Goal: Transaction & Acquisition: Book appointment/travel/reservation

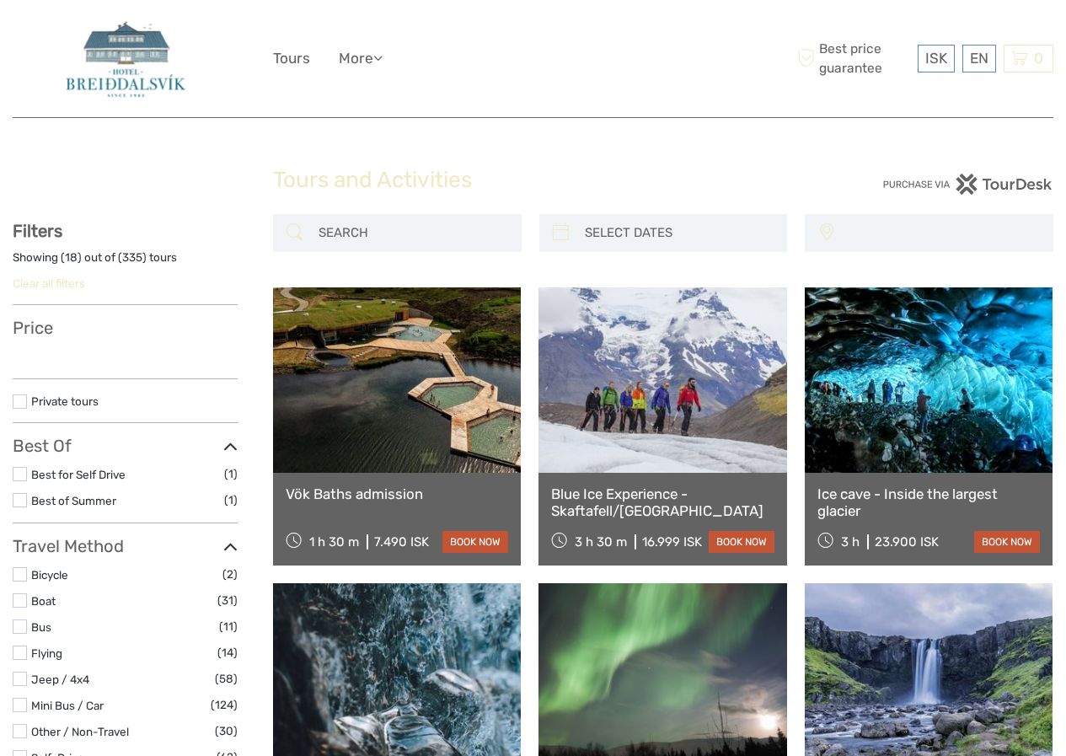
click at [201, 206] on div "Tours and Activities Tours and Activities" at bounding box center [533, 187] width 1041 height 54
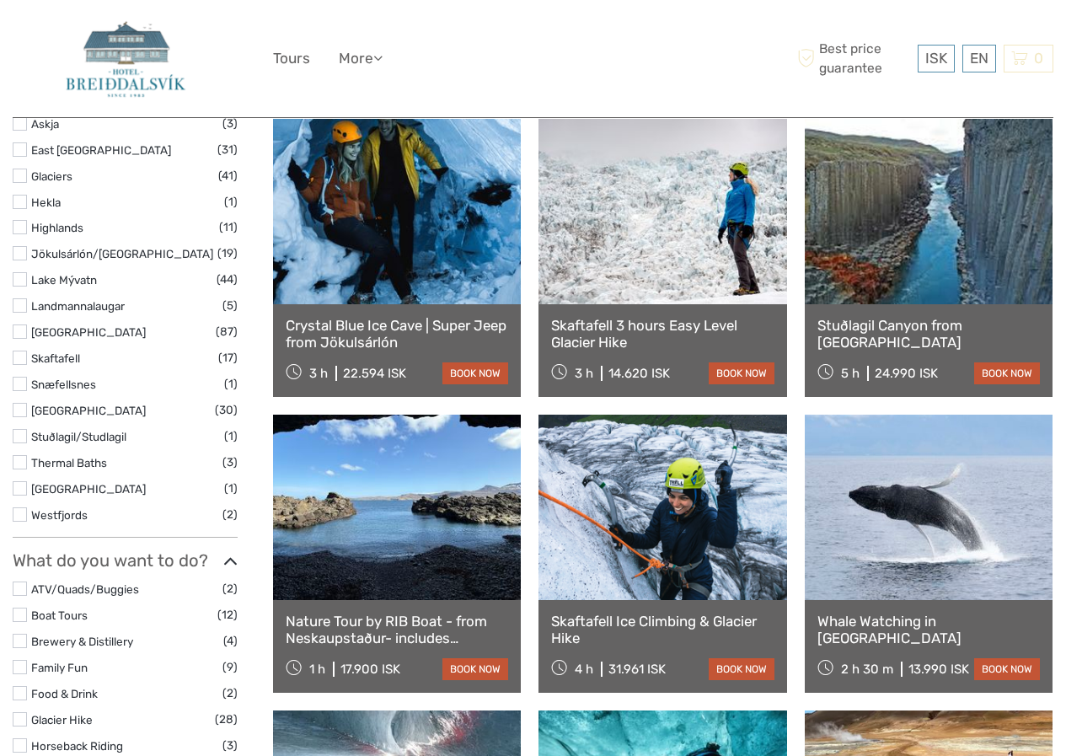
select select
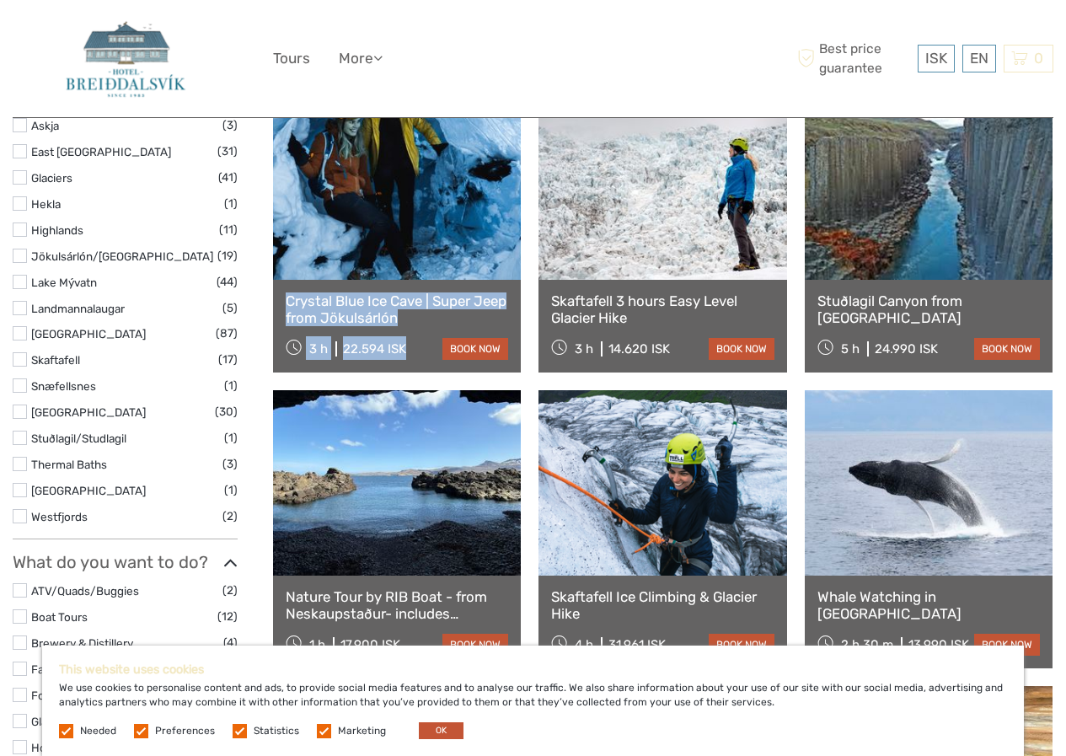
drag, startPoint x: 408, startPoint y: 349, endPoint x: 282, endPoint y: 276, distance: 145.7
click at [283, 276] on div "Crystal Blue Ice Cave | Super Jeep from Jökulsárlón 3 h 22.594 ISK book now" at bounding box center [397, 233] width 248 height 278
copy div "Crystal Blue Ice Cave | Super Jeep from Jökulsárlón 3 h 22.594 ISK"
click at [398, 388] on div "Vök Baths admission 1 h 30 m 7.490 ISK book now Blue Ice Experience - Skaftafel…" at bounding box center [663, 381] width 780 height 1757
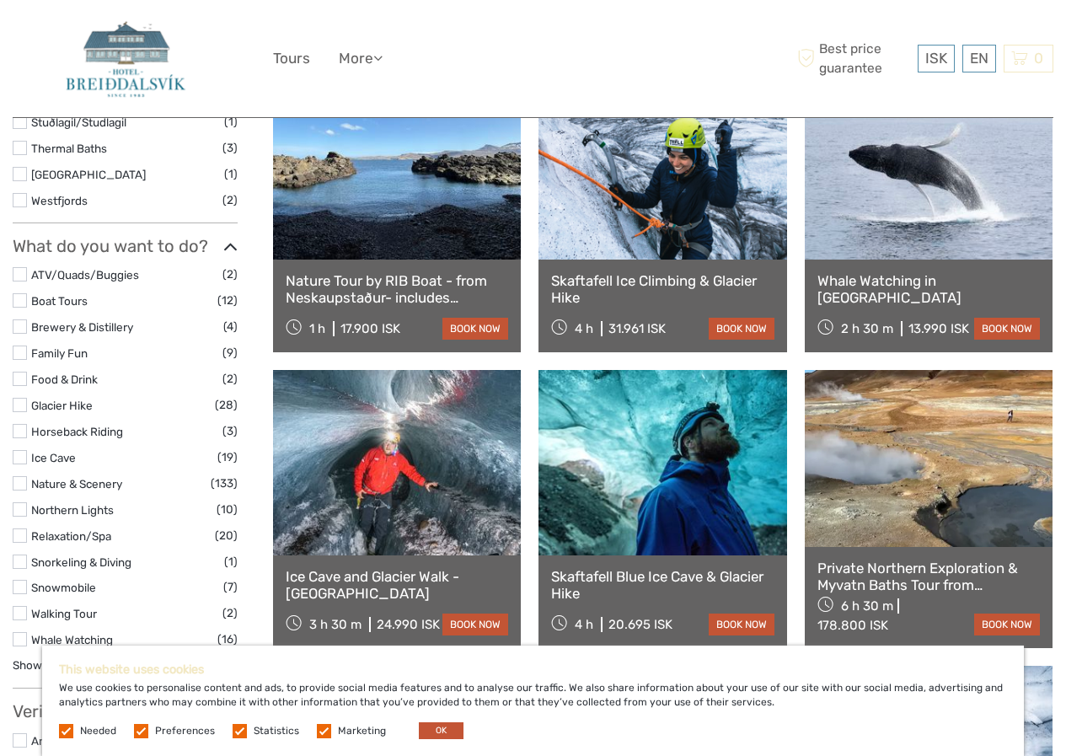
scroll to position [1206, 0]
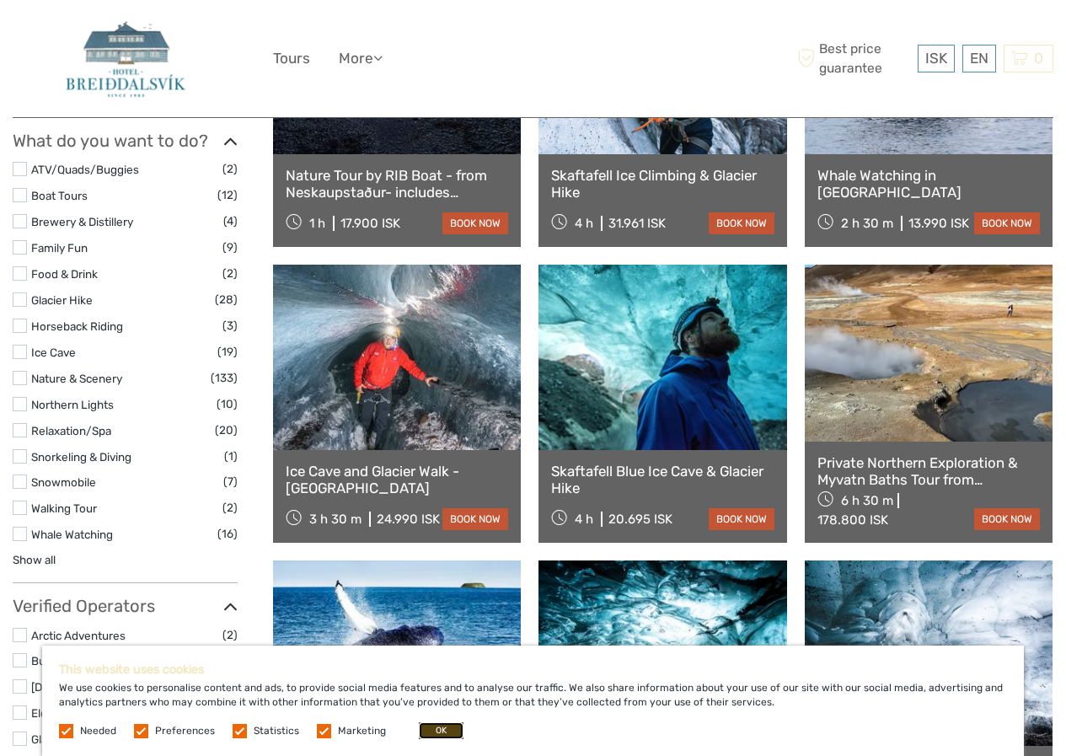
click at [446, 731] on button "OK" at bounding box center [441, 730] width 45 height 17
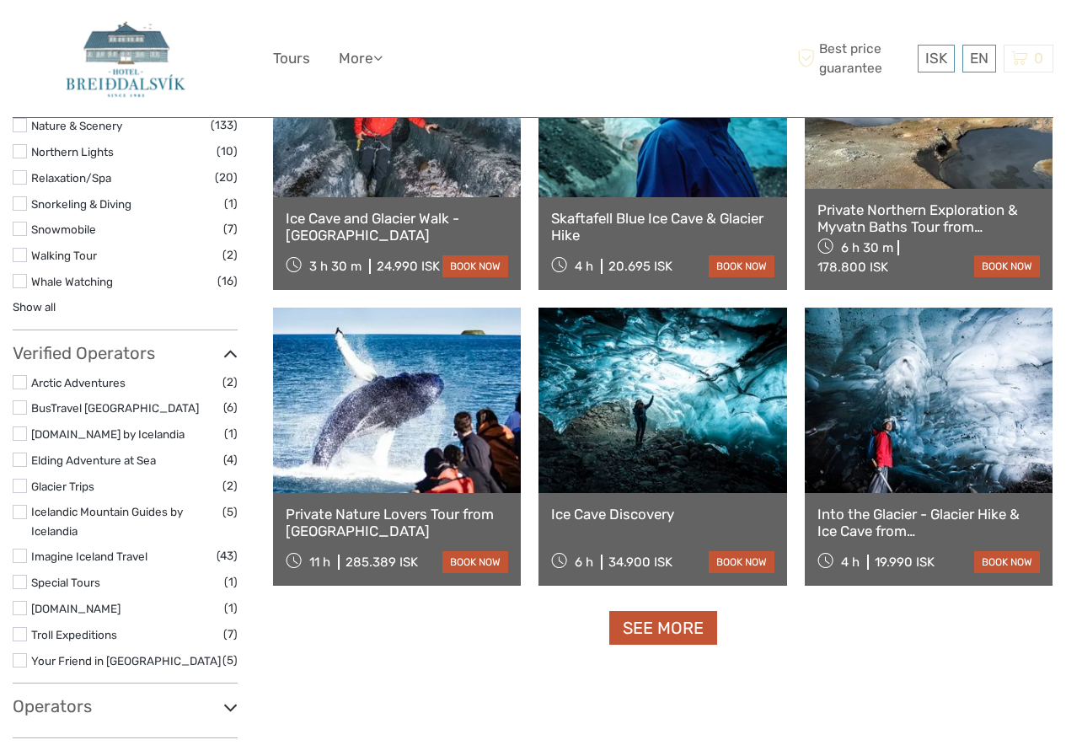
scroll to position [1628, 0]
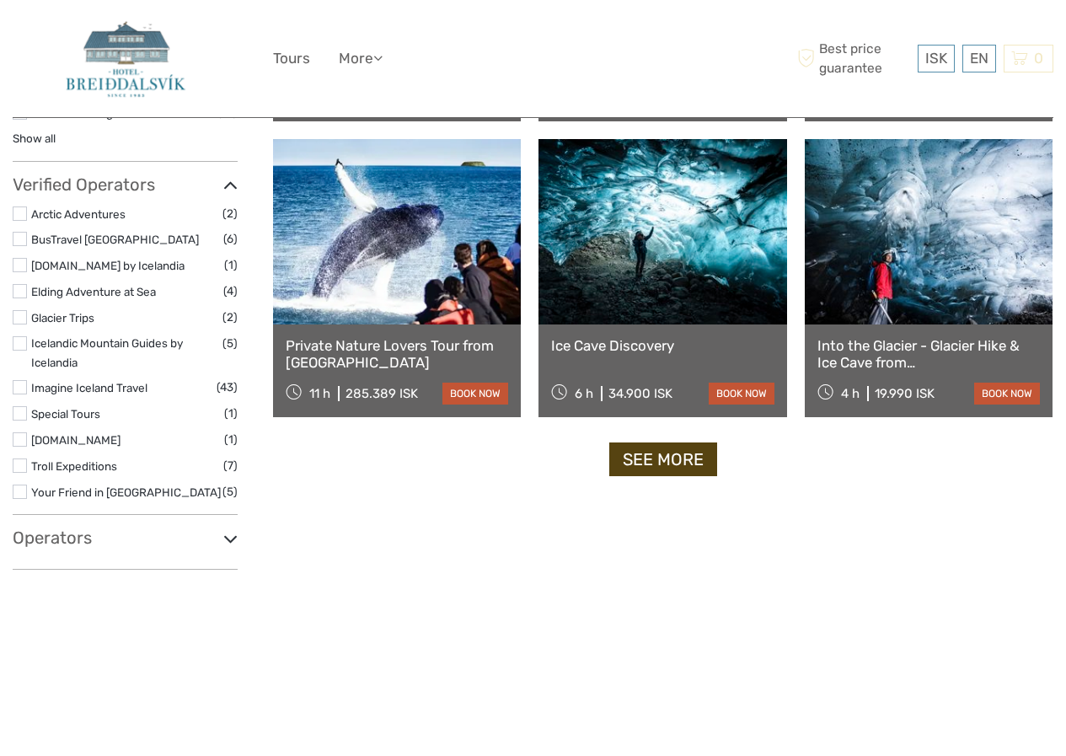
click at [657, 459] on link "See more" at bounding box center [663, 459] width 108 height 35
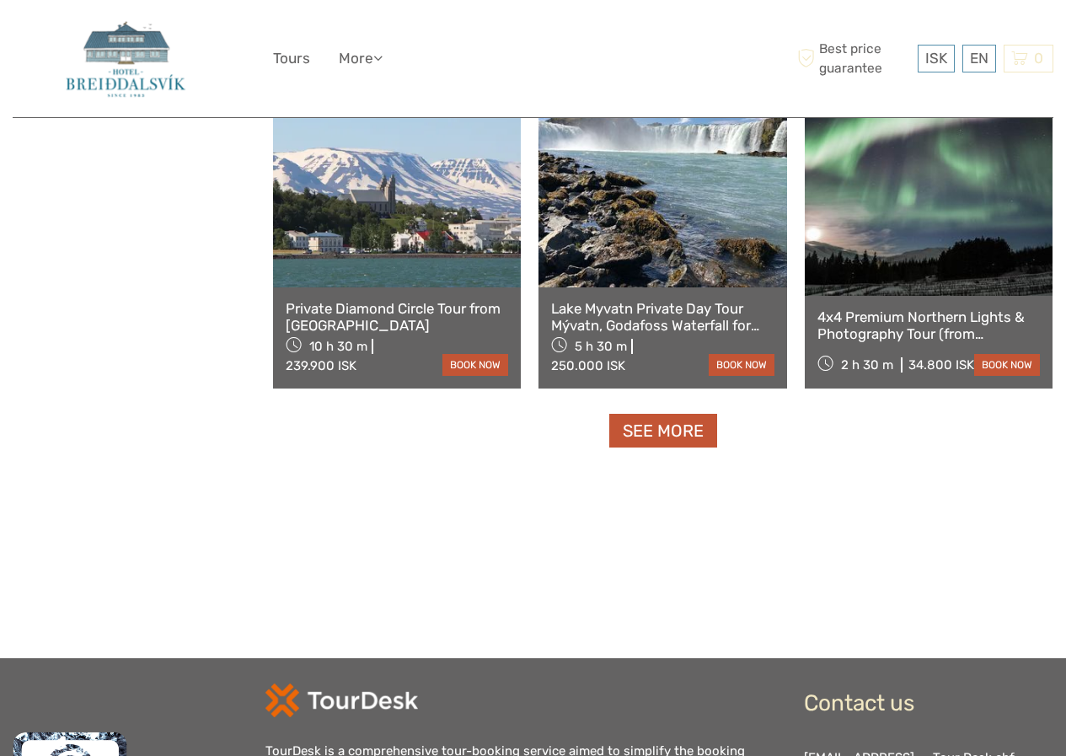
scroll to position [3430, 0]
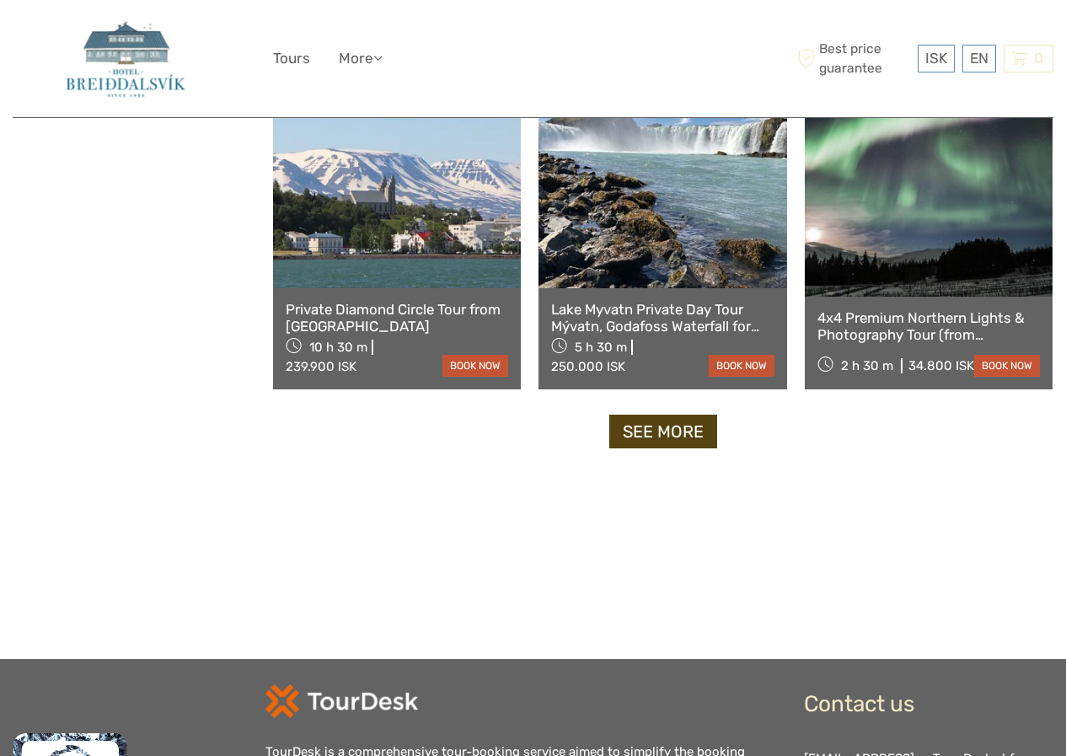
click at [657, 437] on link "See more" at bounding box center [663, 432] width 108 height 35
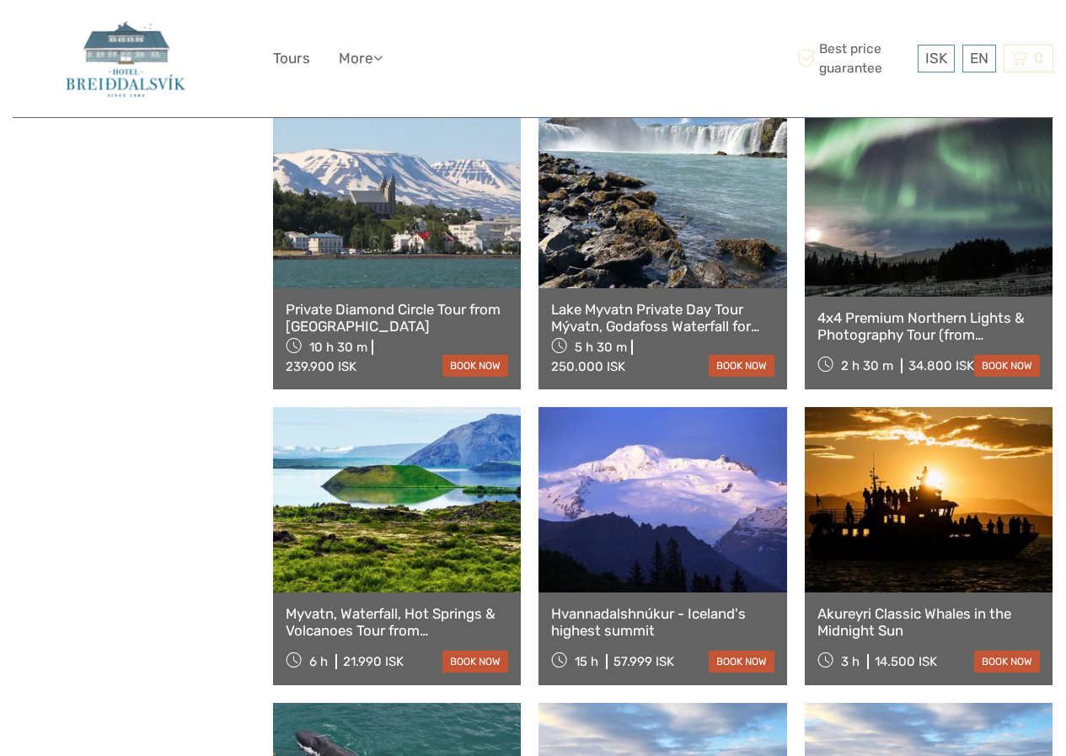
click at [390, 282] on link at bounding box center [397, 199] width 248 height 177
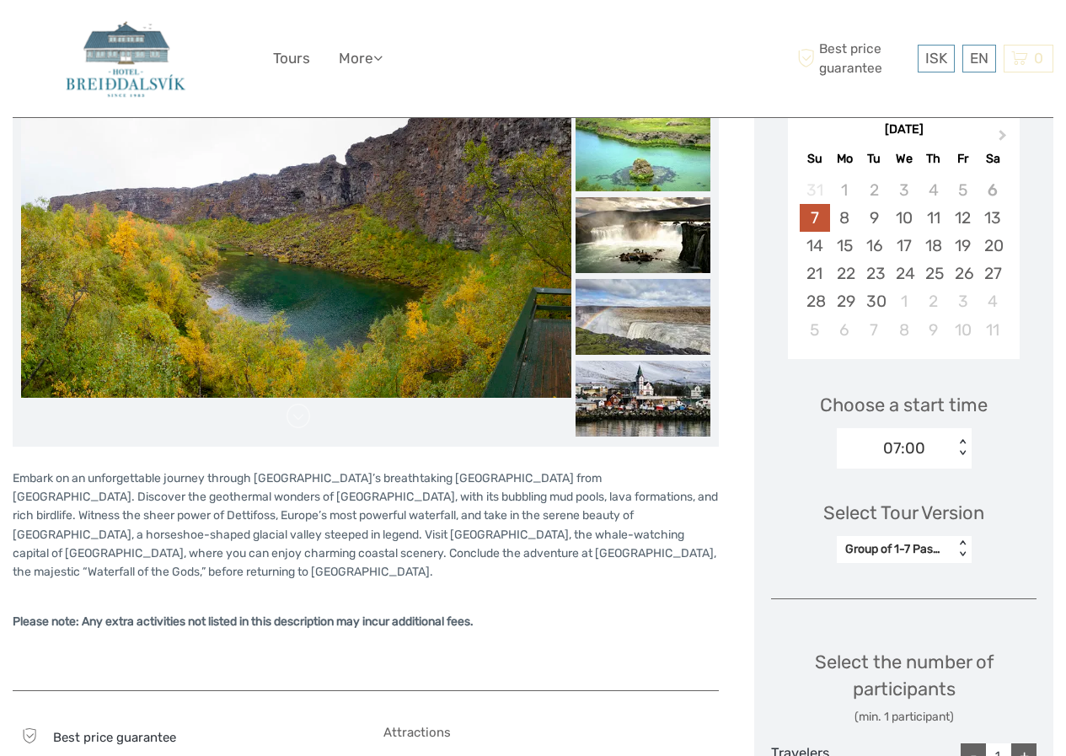
scroll to position [506, 0]
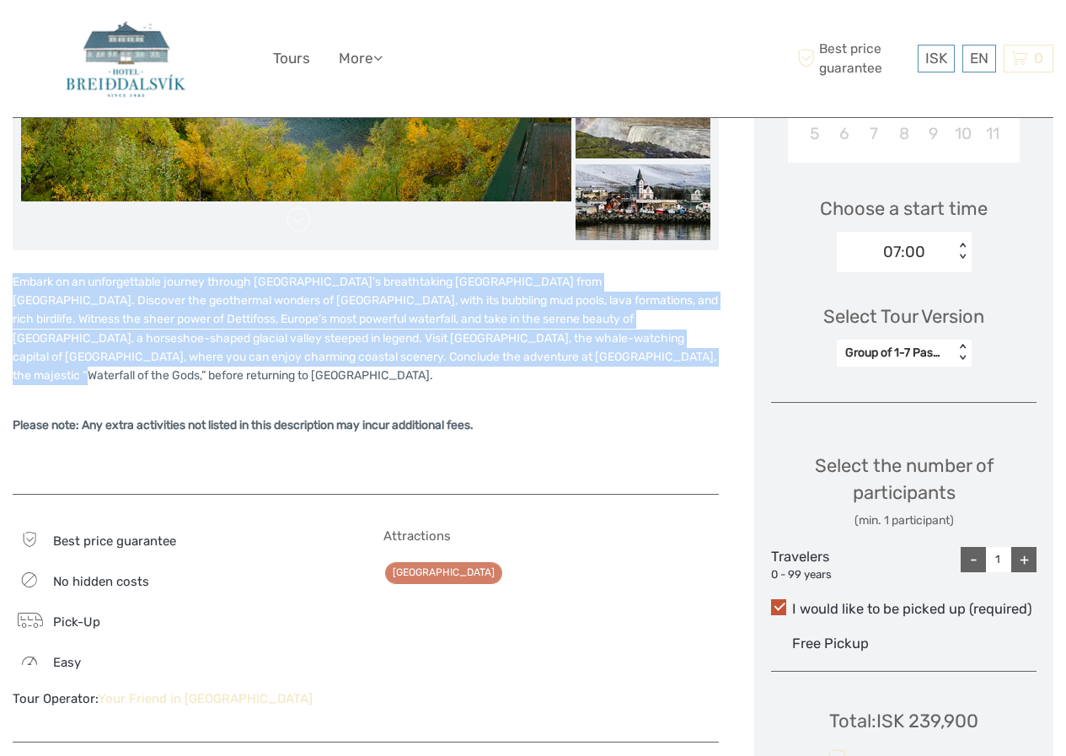
drag, startPoint x: 501, startPoint y: 354, endPoint x: 0, endPoint y: 277, distance: 507.3
click at [0, 277] on body "ISK ISK € $ £ EN English Español Deutsch Tours More Travel Articles Back to Hot…" at bounding box center [533, 675] width 1066 height 2363
copy p "Embark on an unforgettable journey through North Iceland’s breathtaking Diamond…"
click at [120, 308] on p "Embark on an unforgettable journey through North Iceland’s breathtaking Diamond…" at bounding box center [366, 329] width 706 height 113
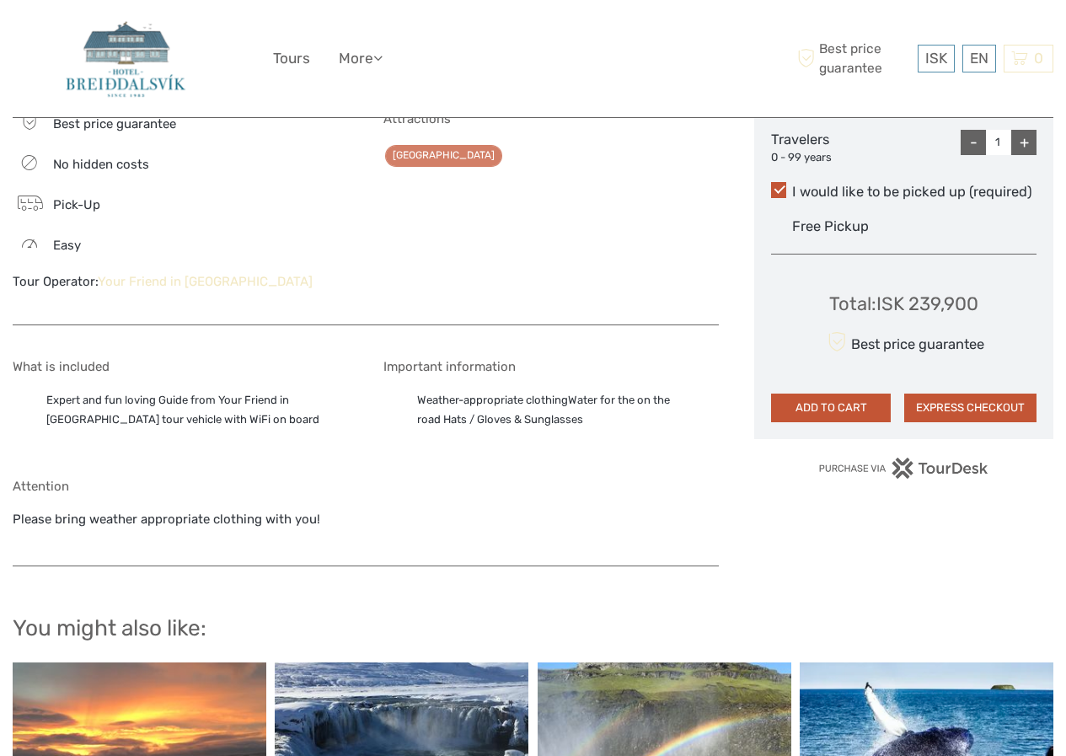
scroll to position [1011, 0]
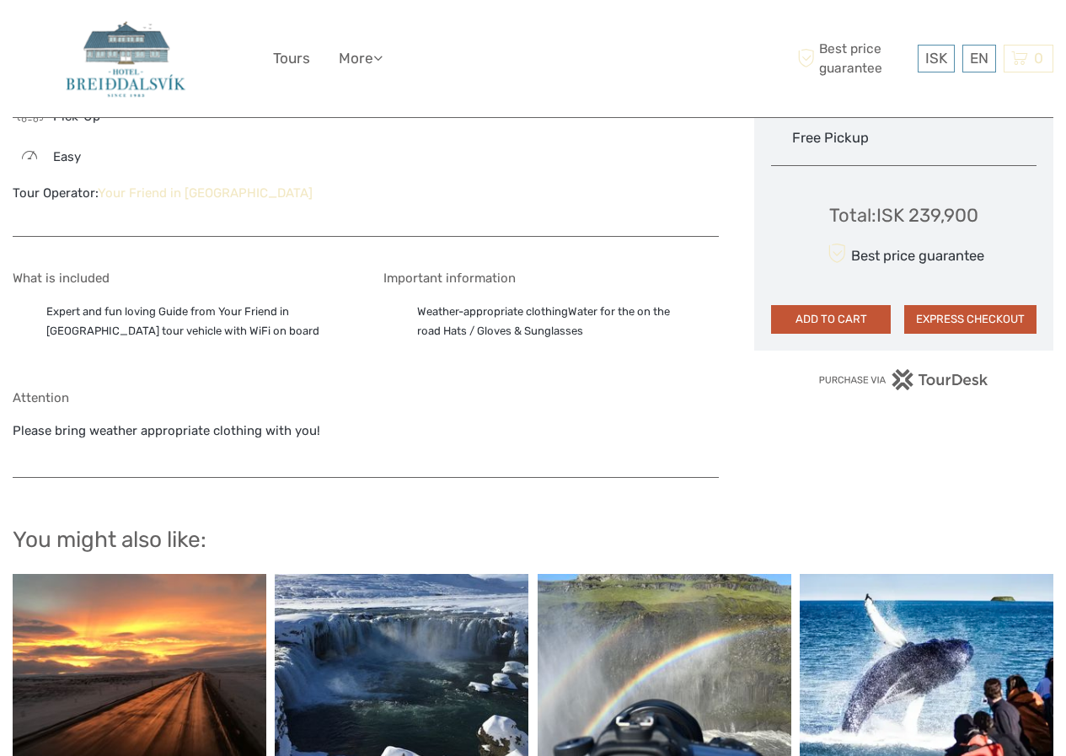
drag, startPoint x: 340, startPoint y: 415, endPoint x: 12, endPoint y: 234, distance: 374.2
click at [12, 234] on body "ISK ISK € $ £ EN English Español Deutsch Tours More Travel Articles Back to Hot…" at bounding box center [533, 170] width 1066 height 2363
copy div "What is included Expert and fun loving Guide from Your Friend in ReykjavikLuxur…"
click at [130, 309] on ul "Expert and fun loving Guide from Your Friend in ReykjavikLuxurious tour vehicle…" at bounding box center [180, 322] width 335 height 38
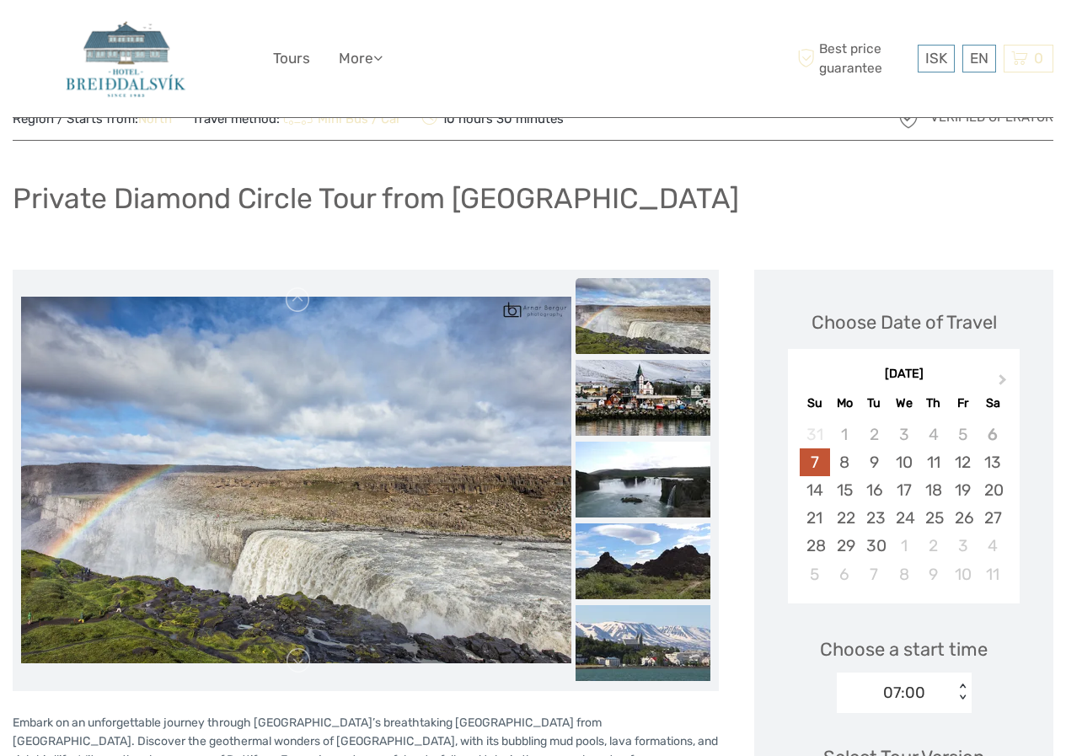
scroll to position [0, 0]
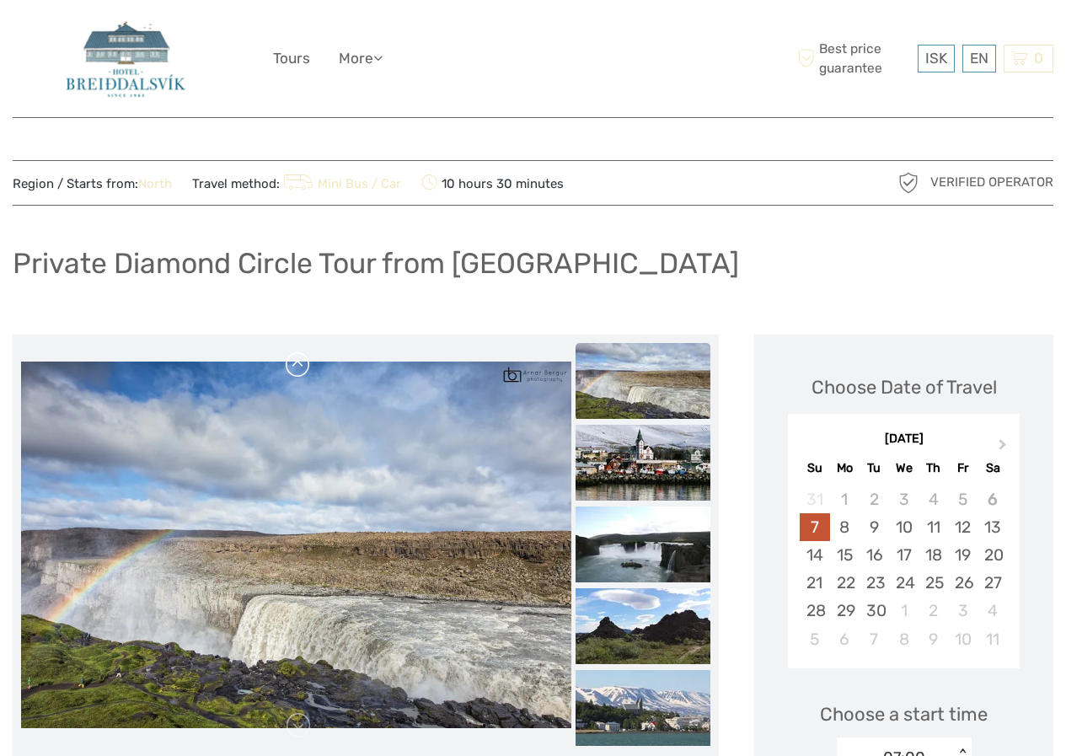
click at [305, 369] on link at bounding box center [298, 364] width 27 height 27
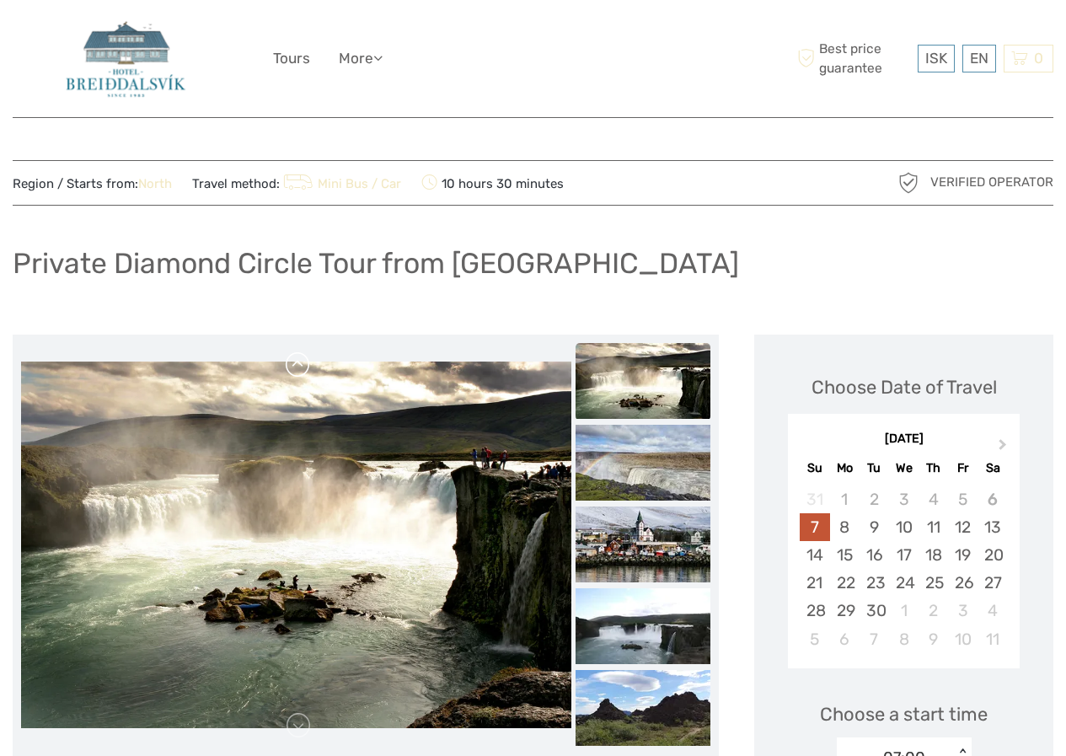
click at [303, 373] on link at bounding box center [298, 364] width 27 height 27
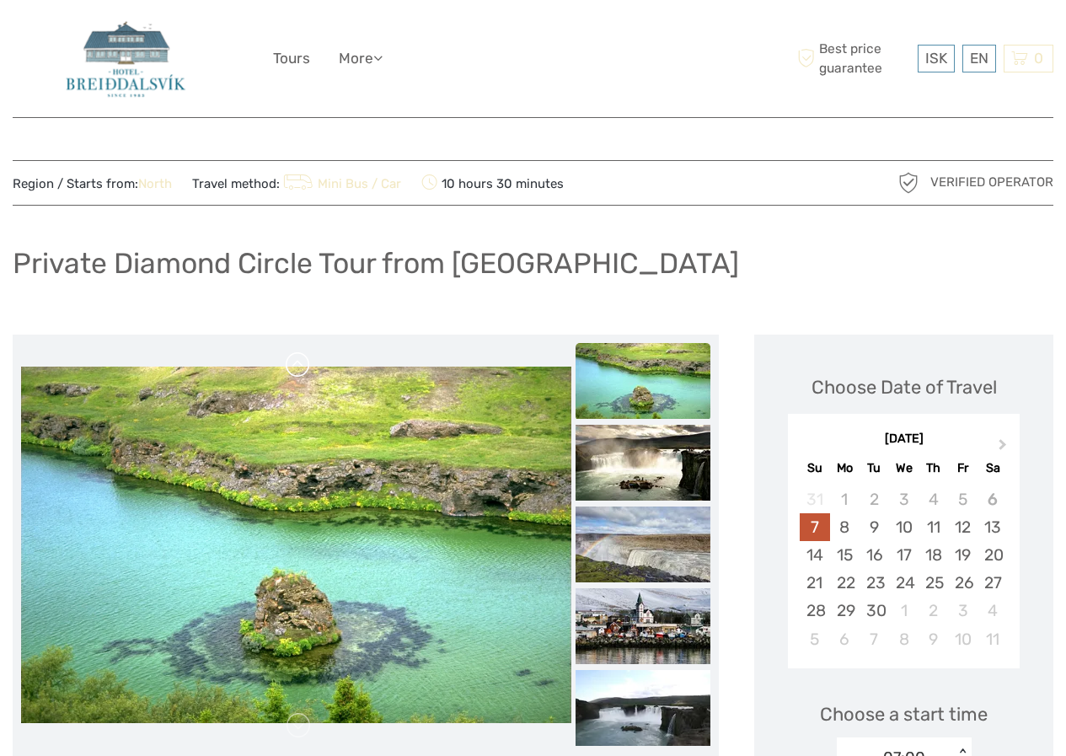
click at [303, 373] on link at bounding box center [298, 364] width 27 height 27
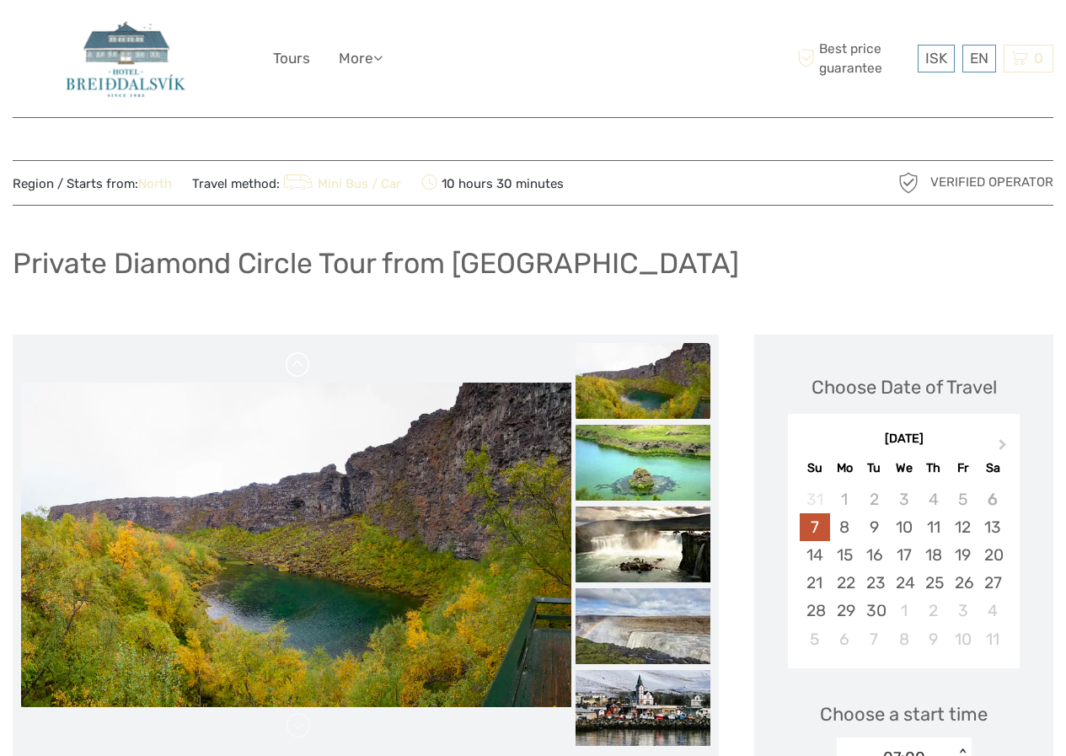
click at [303, 373] on link at bounding box center [298, 364] width 27 height 27
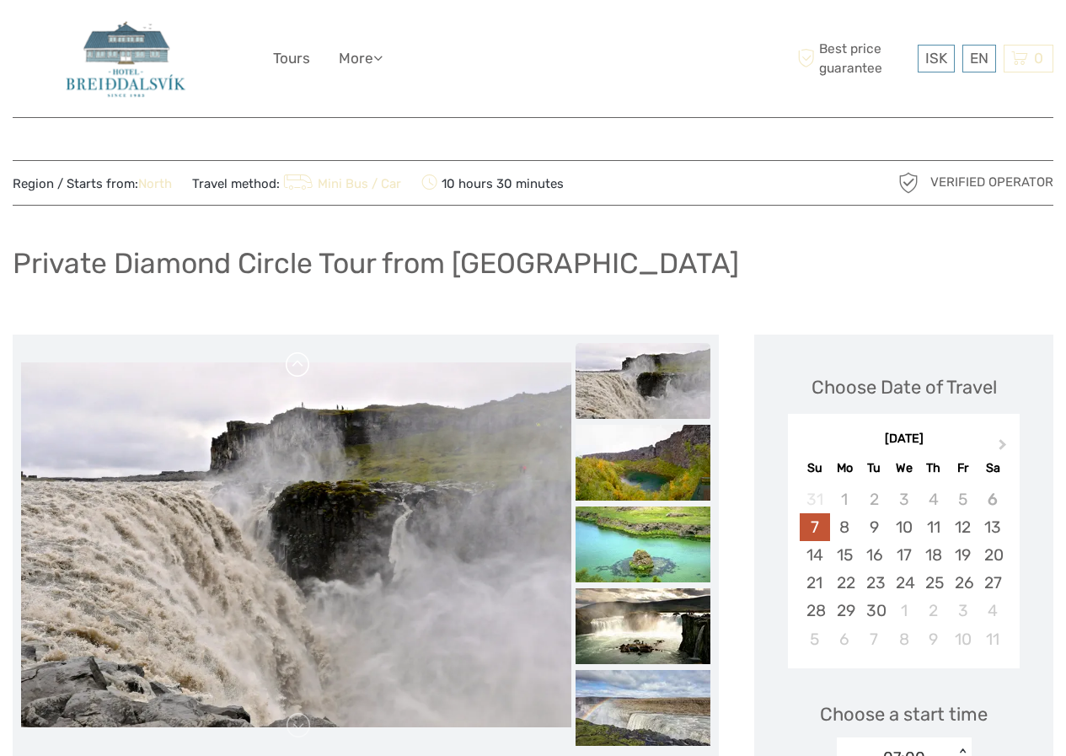
click at [303, 373] on link at bounding box center [298, 364] width 27 height 27
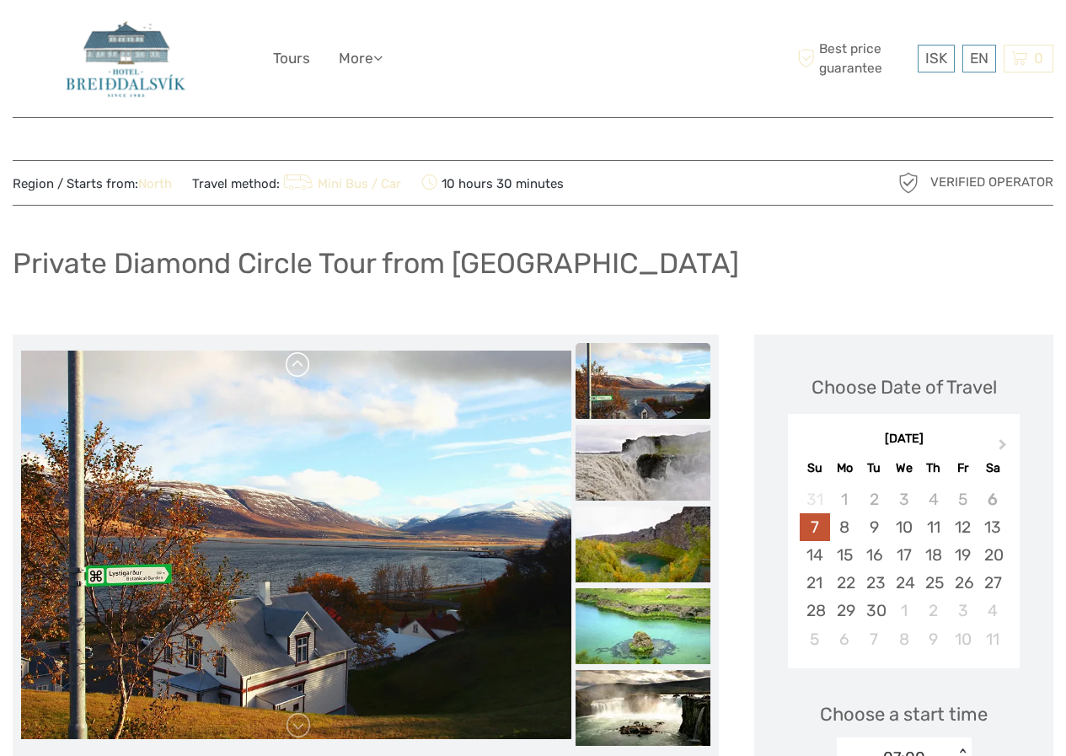
click at [303, 373] on link at bounding box center [298, 364] width 27 height 27
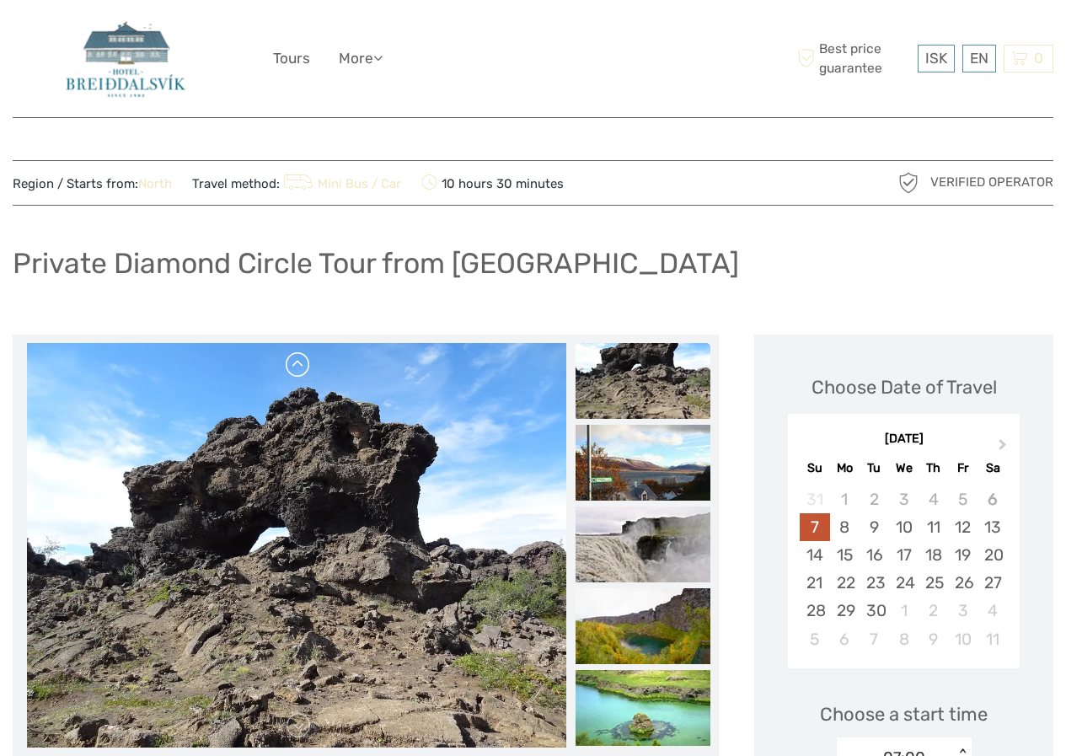
click at [303, 373] on link at bounding box center [298, 364] width 27 height 27
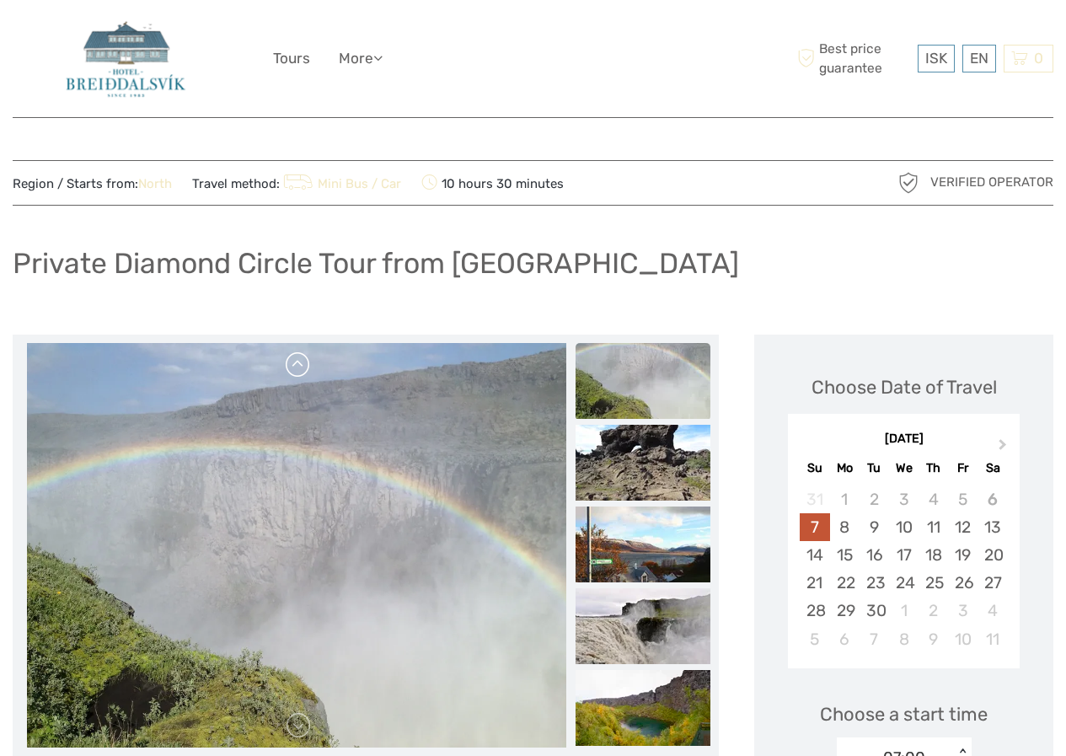
click at [303, 373] on link at bounding box center [298, 364] width 27 height 27
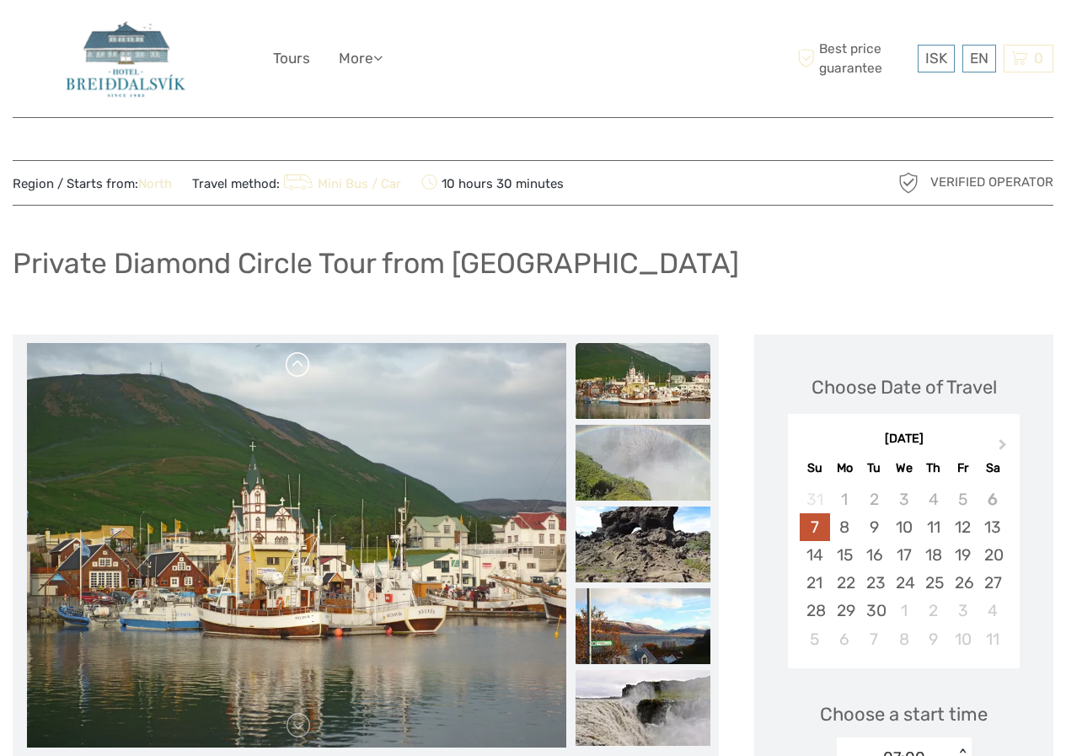
click at [303, 373] on link at bounding box center [298, 364] width 27 height 27
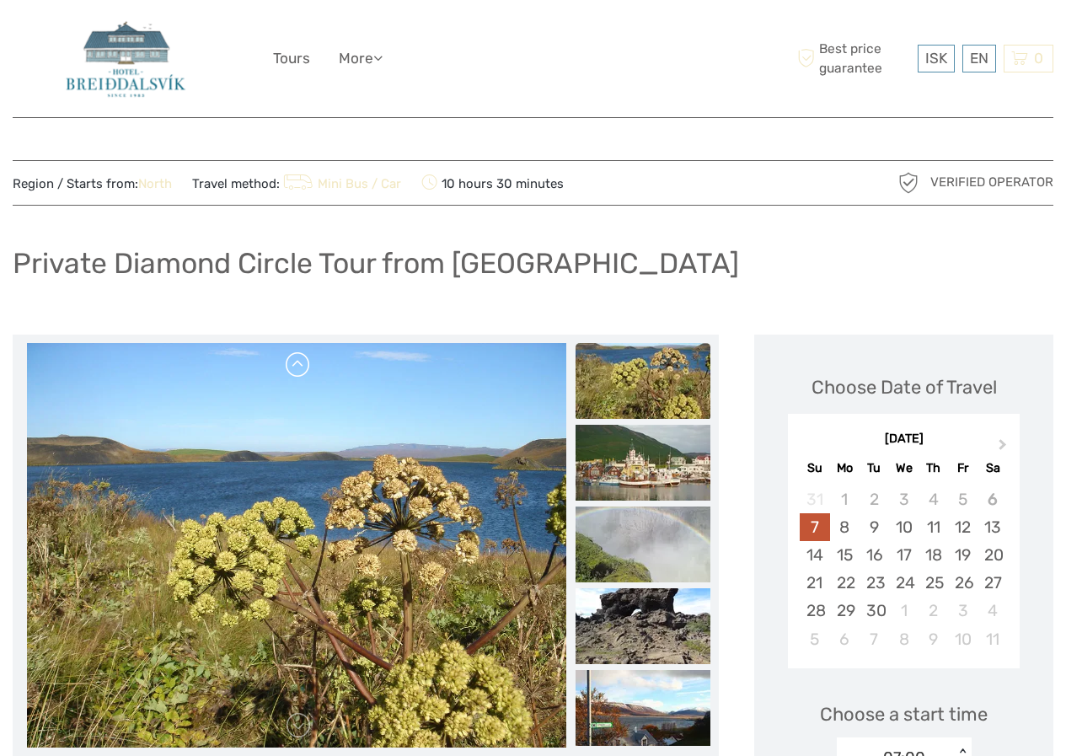
click at [303, 373] on link at bounding box center [298, 364] width 27 height 27
click at [303, 343] on img at bounding box center [296, 140] width 539 height 405
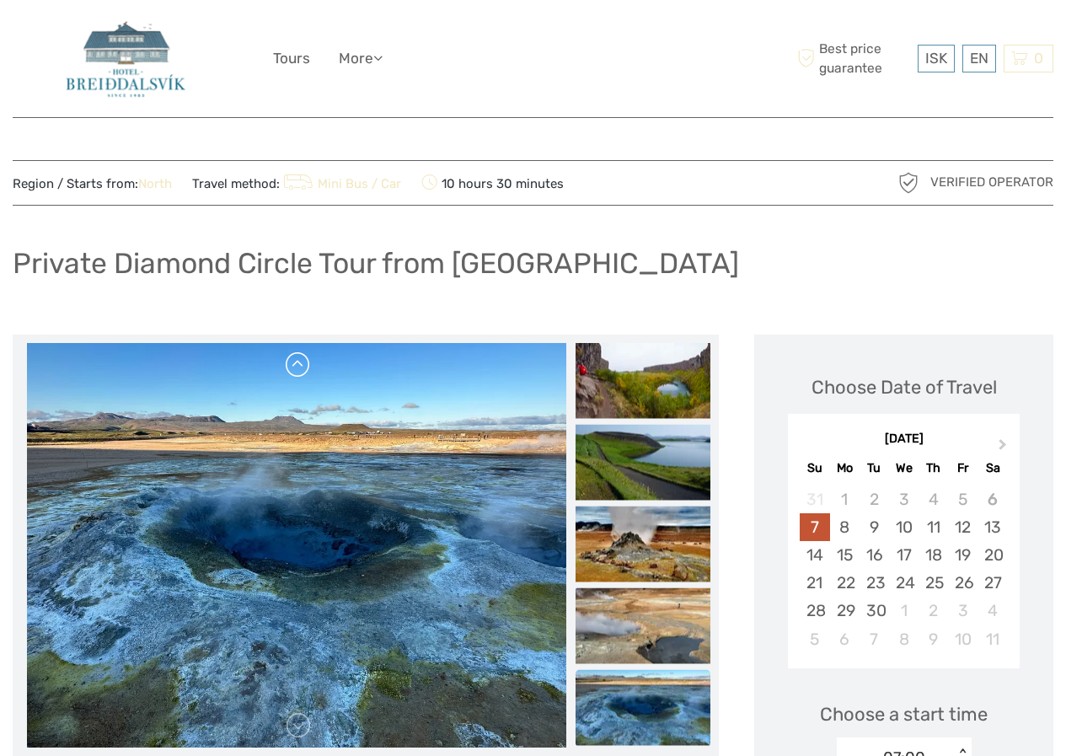
click at [303, 373] on img at bounding box center [296, 545] width 539 height 405
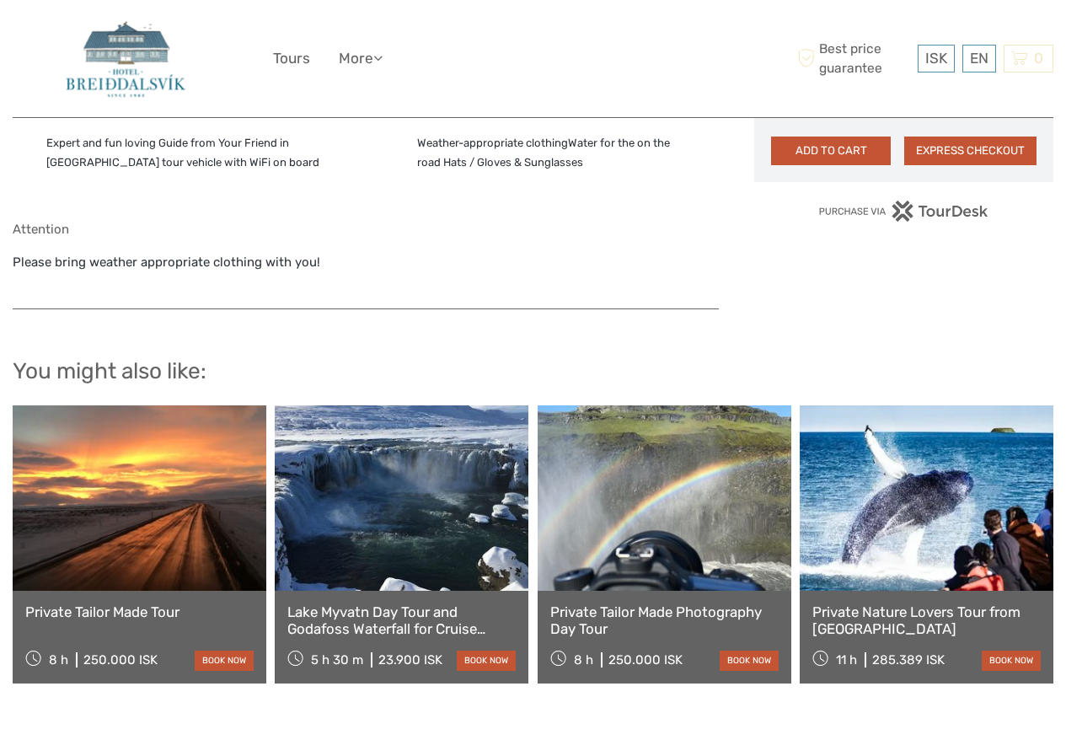
scroll to position [1517, 0]
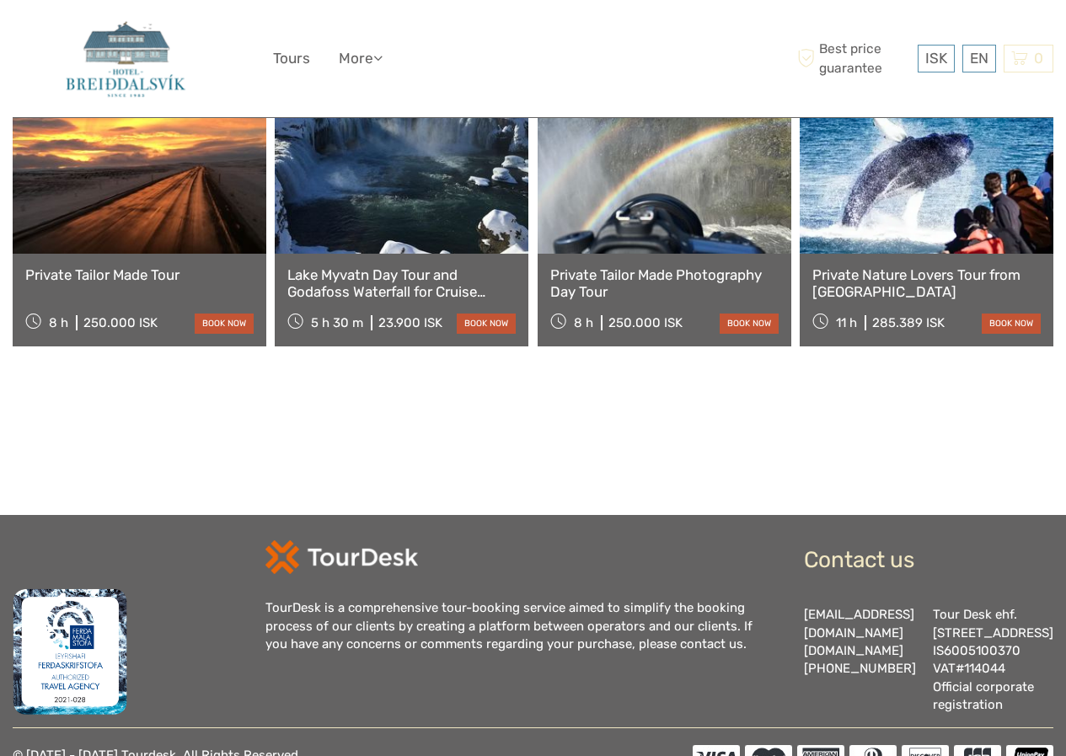
click at [397, 188] on link at bounding box center [402, 160] width 254 height 185
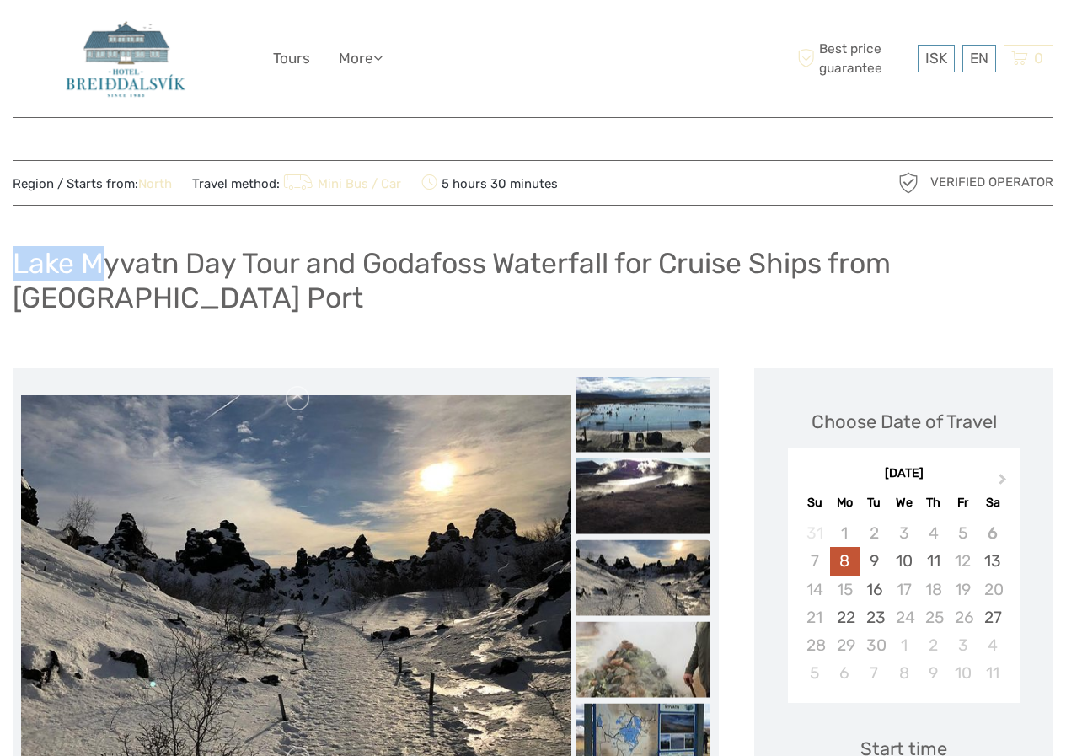
drag, startPoint x: 103, startPoint y: 277, endPoint x: 0, endPoint y: 249, distance: 106.7
copy h1 "Lake M"
click at [45, 289] on h1 "Lake Myvatn Day Tour and Godafoss Waterfall for Cruise Ships from [GEOGRAPHIC_D…" at bounding box center [533, 280] width 1041 height 68
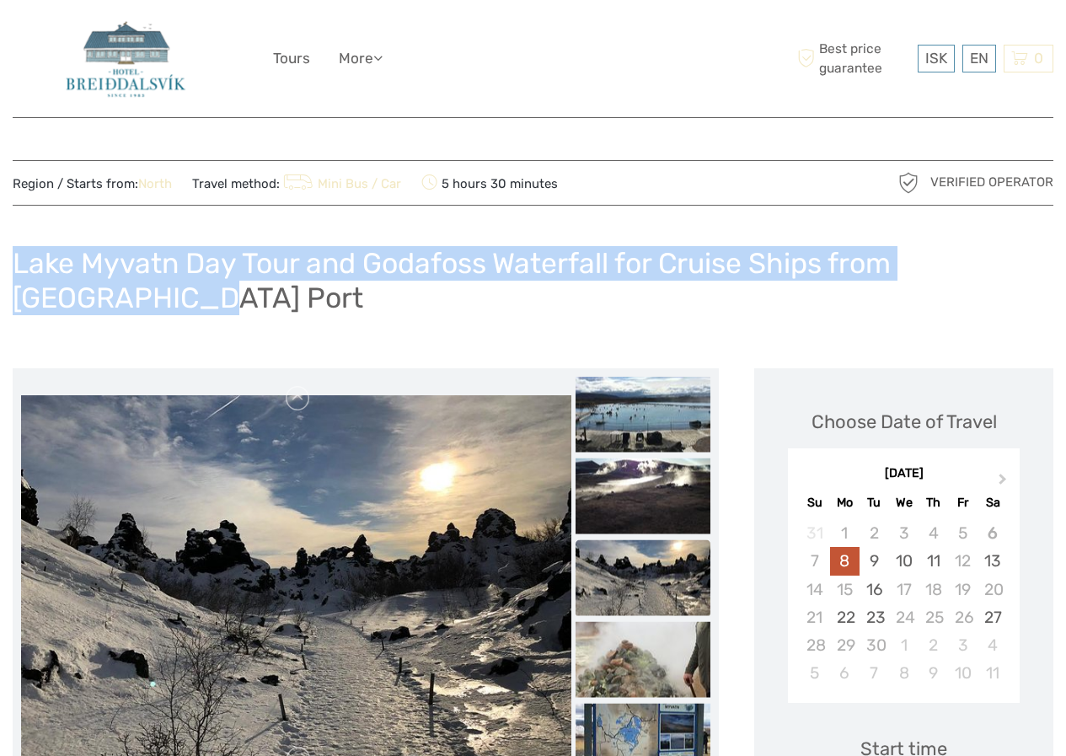
drag, startPoint x: 91, startPoint y: 295, endPoint x: 0, endPoint y: 265, distance: 96.0
copy h1 "Lake Myvatn Day Tour and Godafoss Waterfall for Cruise Ships from [GEOGRAPHIC_D…"
click at [85, 274] on h1 "Lake Myvatn Day Tour and Godafoss Waterfall for Cruise Ships from [GEOGRAPHIC_D…" at bounding box center [533, 280] width 1041 height 68
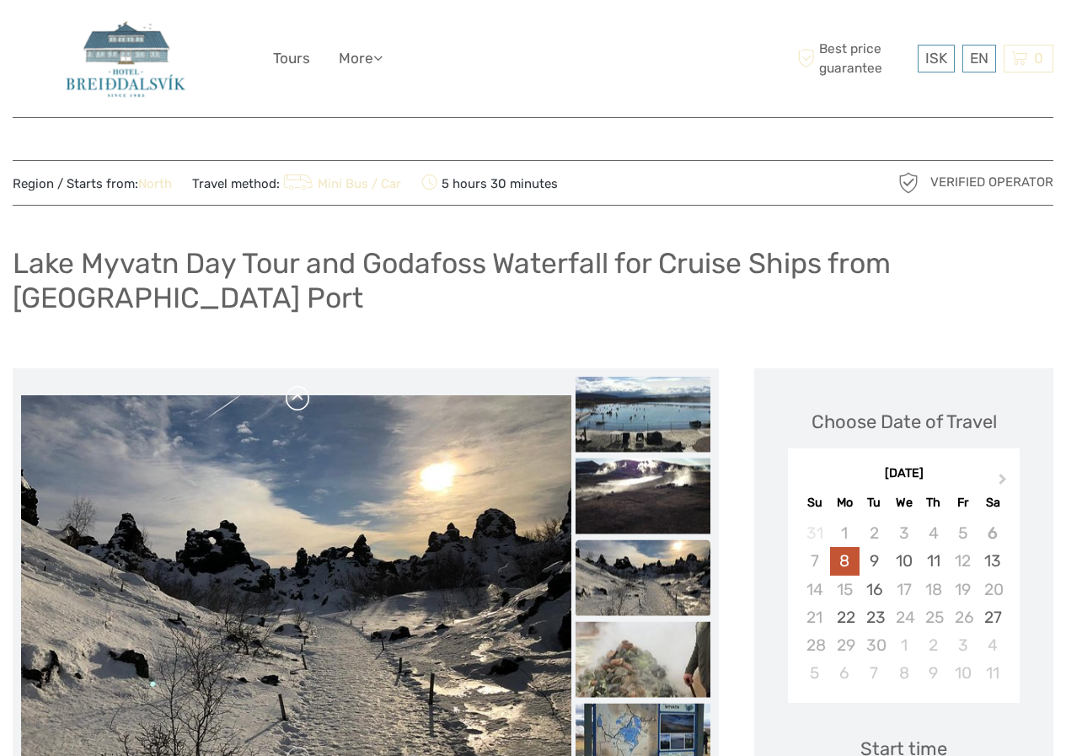
click at [298, 411] on link at bounding box center [298, 398] width 27 height 27
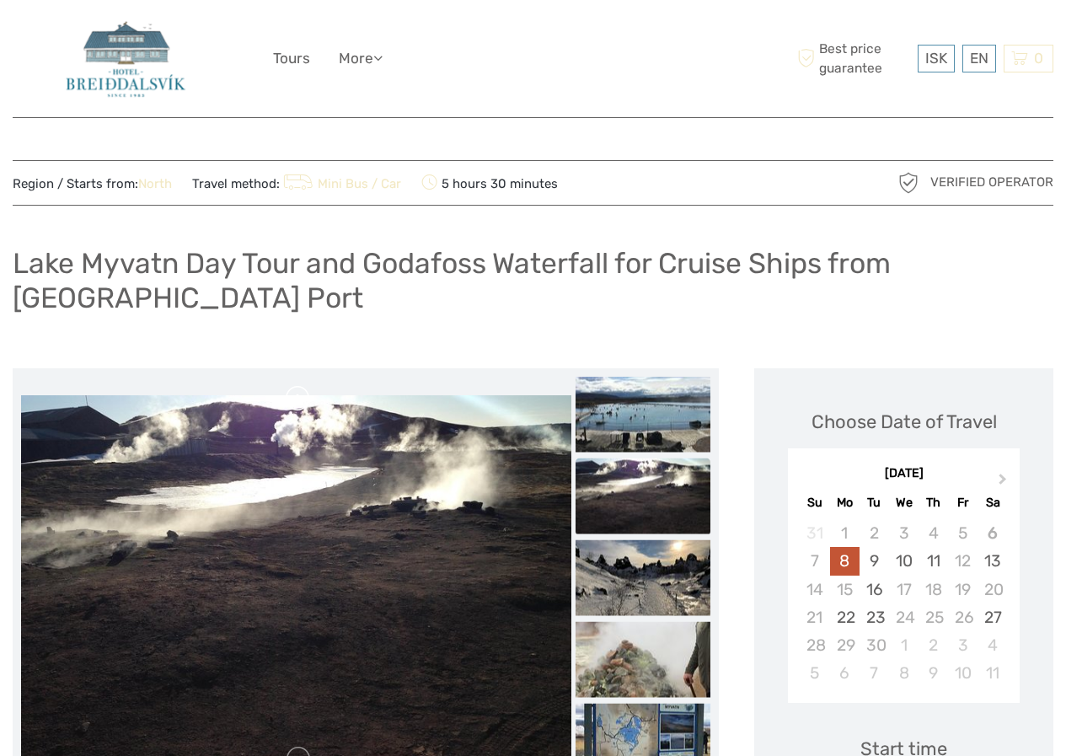
click at [298, 409] on link at bounding box center [298, 398] width 27 height 27
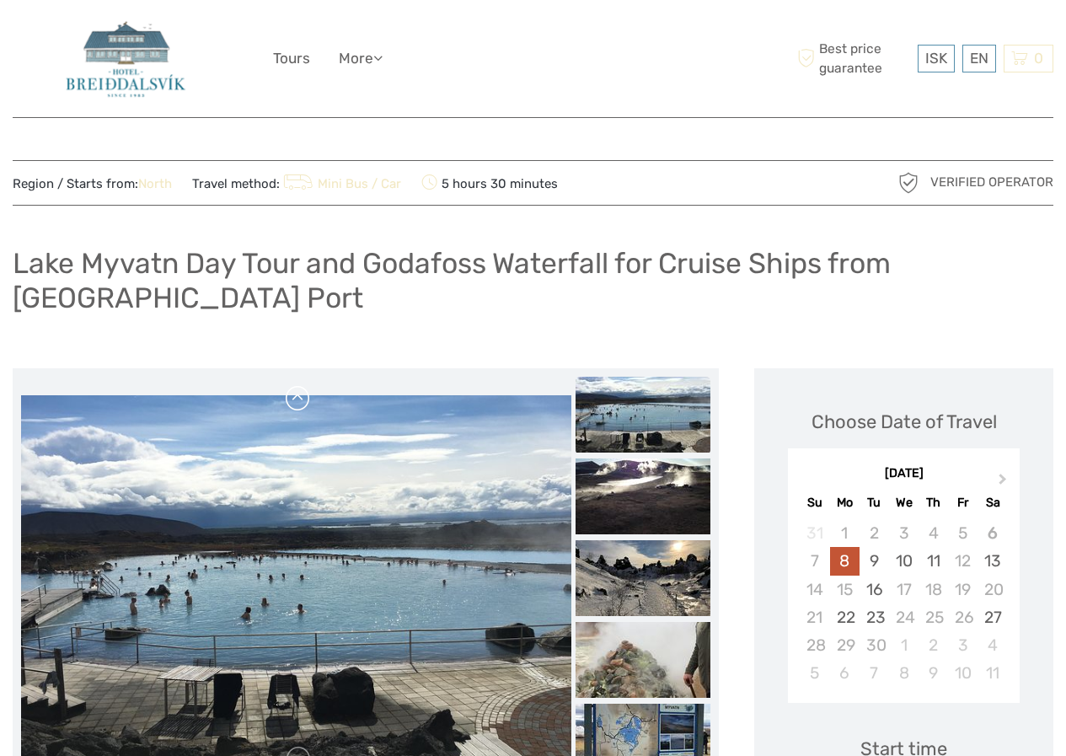
click at [298, 409] on link at bounding box center [298, 398] width 27 height 27
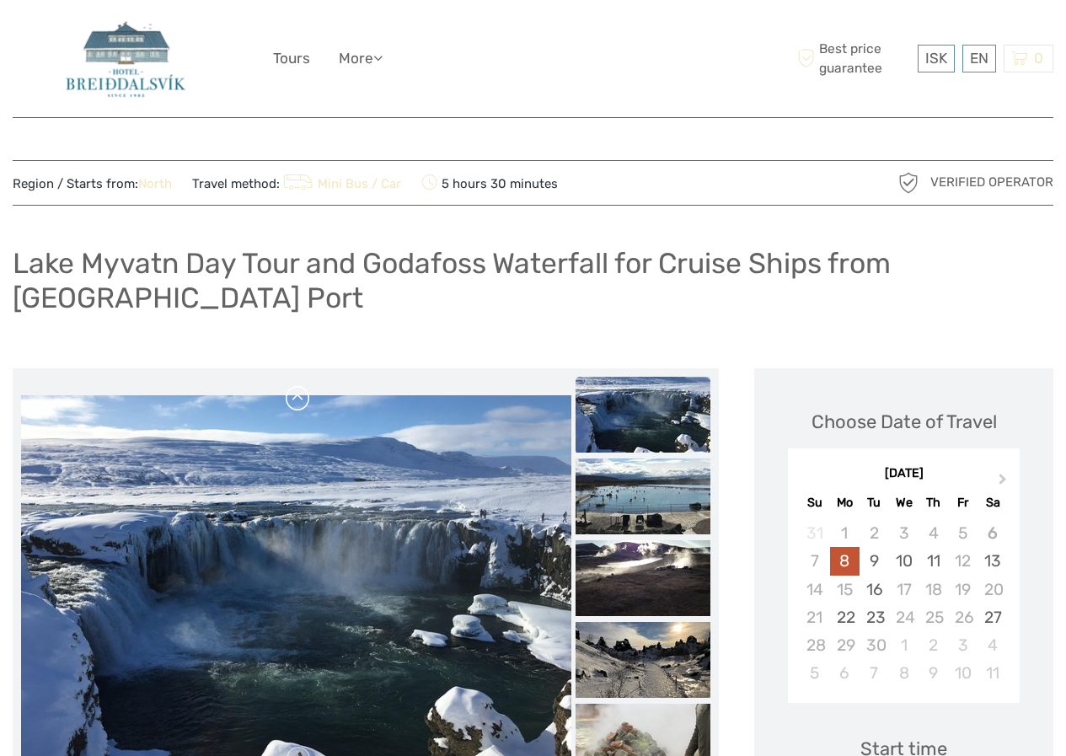
click at [298, 409] on link at bounding box center [298, 398] width 27 height 27
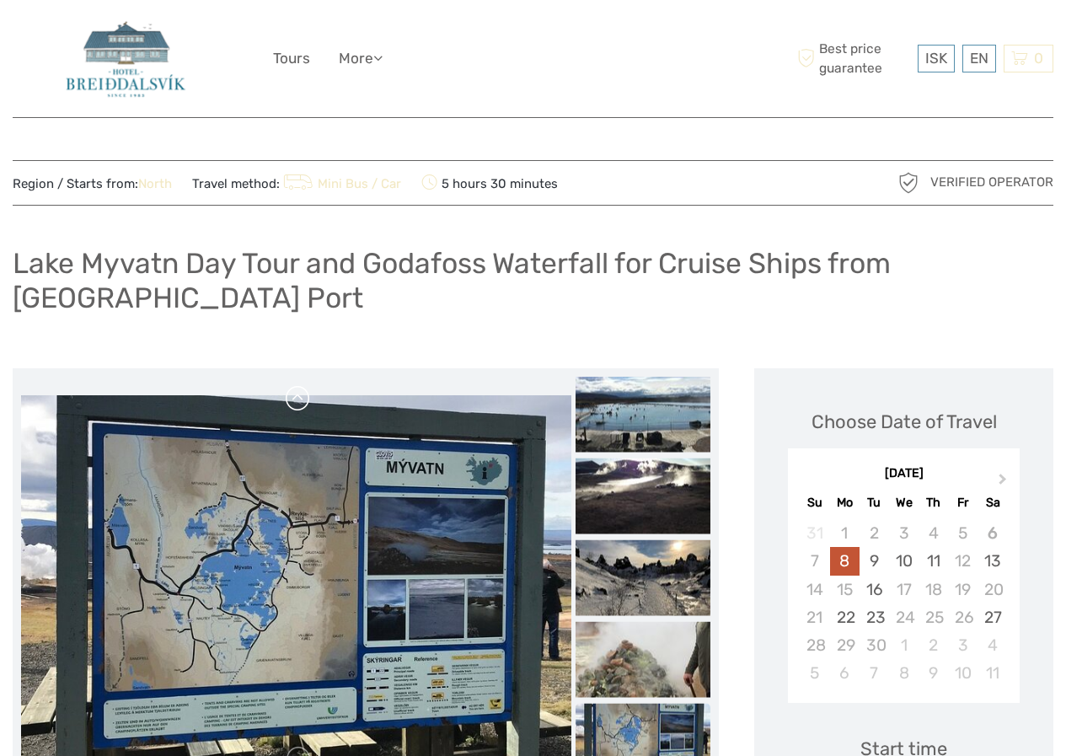
click at [298, 409] on img at bounding box center [296, 578] width 550 height 367
click at [298, 409] on div at bounding box center [296, 579] width 550 height 405
click at [298, 409] on link at bounding box center [298, 398] width 27 height 27
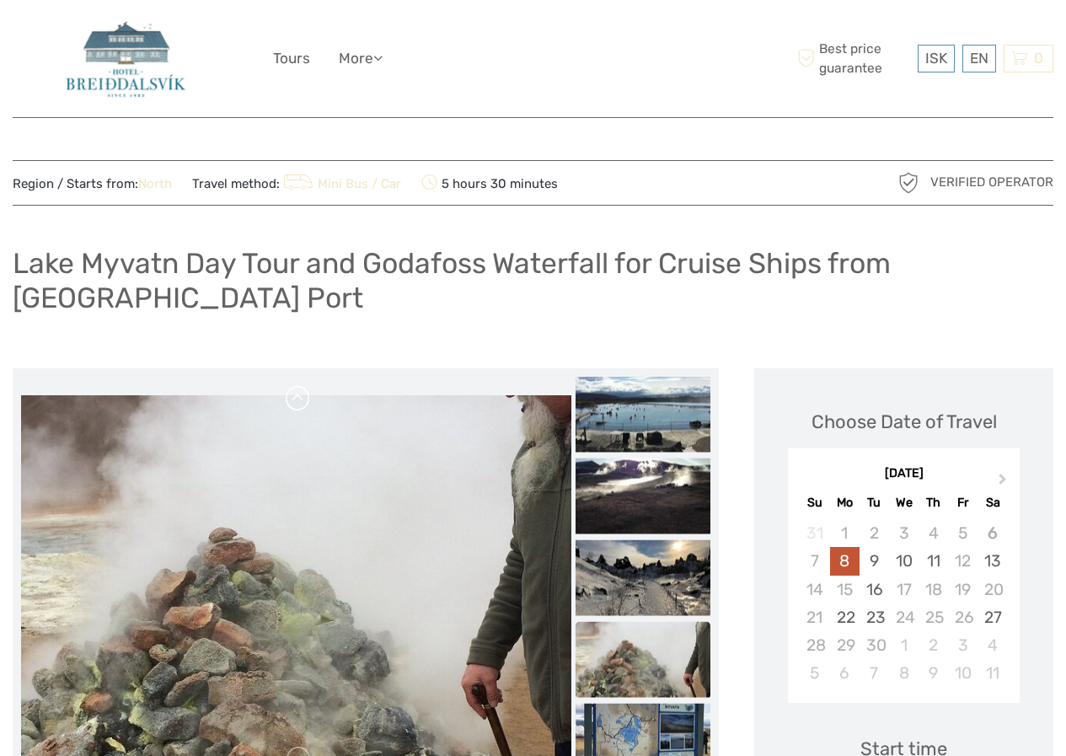
click at [298, 409] on link at bounding box center [298, 398] width 27 height 27
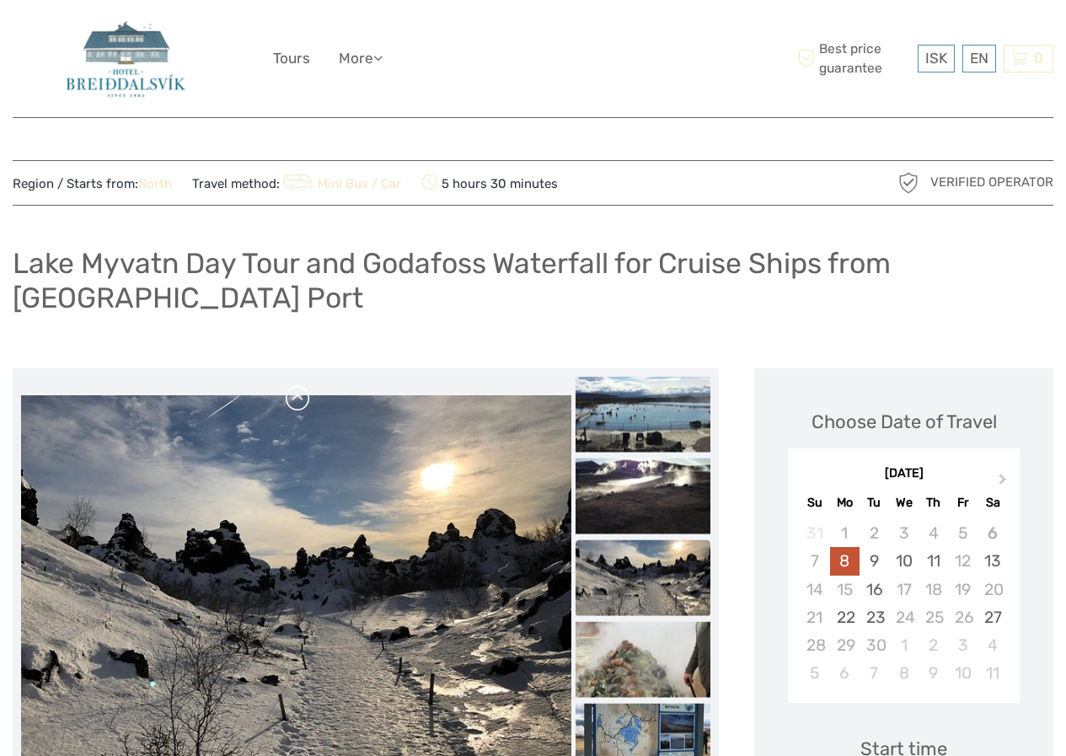
click at [298, 409] on link at bounding box center [298, 398] width 27 height 27
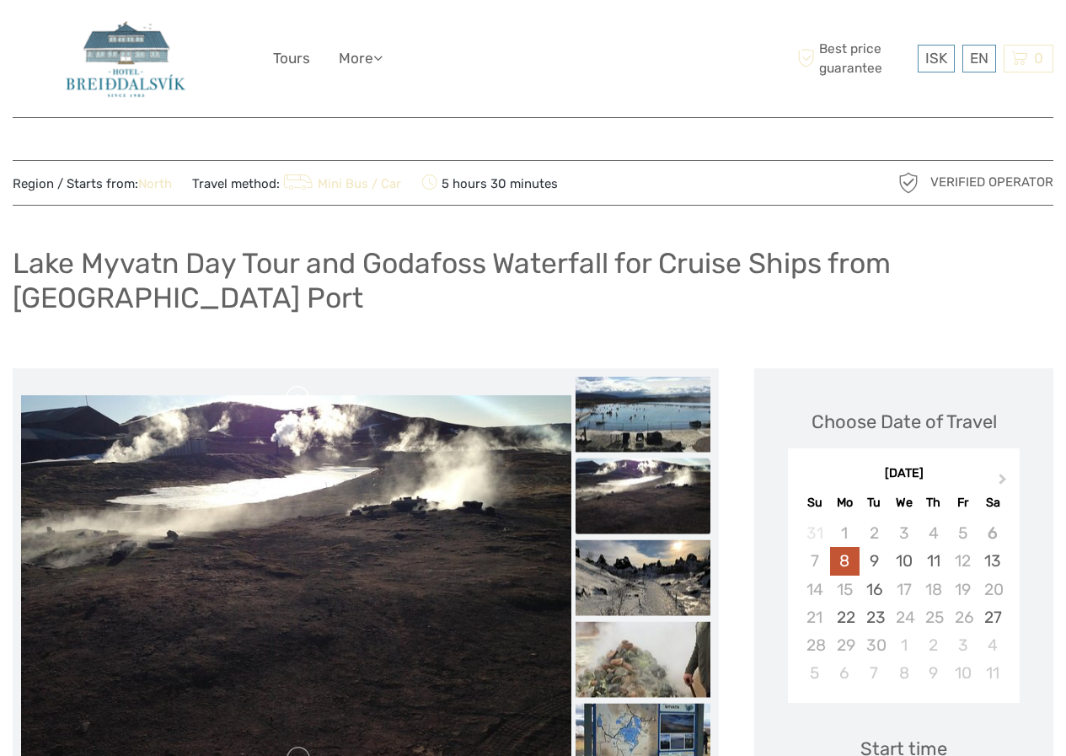
click at [298, 409] on link at bounding box center [298, 398] width 27 height 27
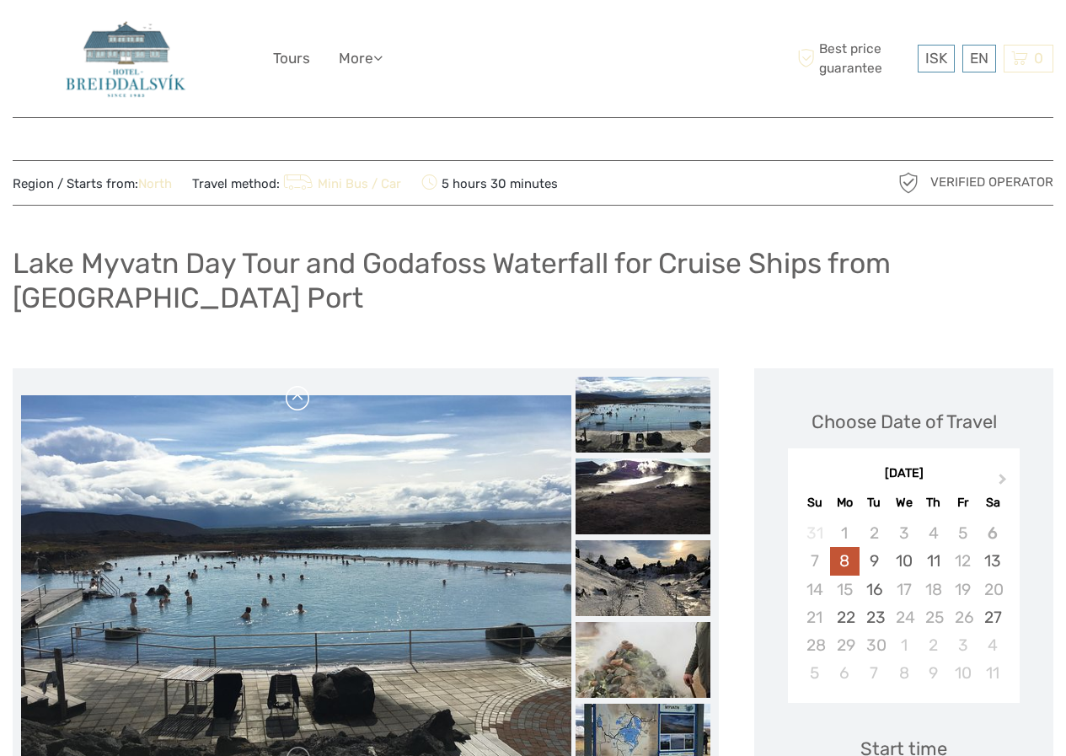
click at [298, 409] on link at bounding box center [298, 398] width 27 height 27
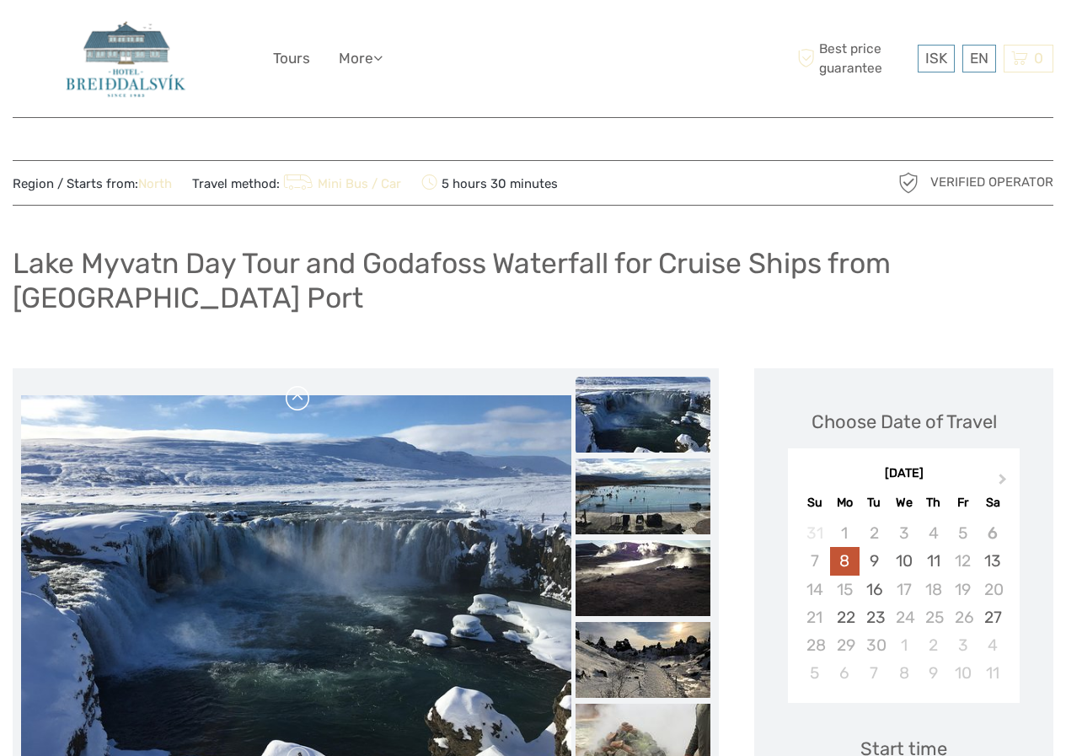
click at [298, 409] on link at bounding box center [298, 398] width 27 height 27
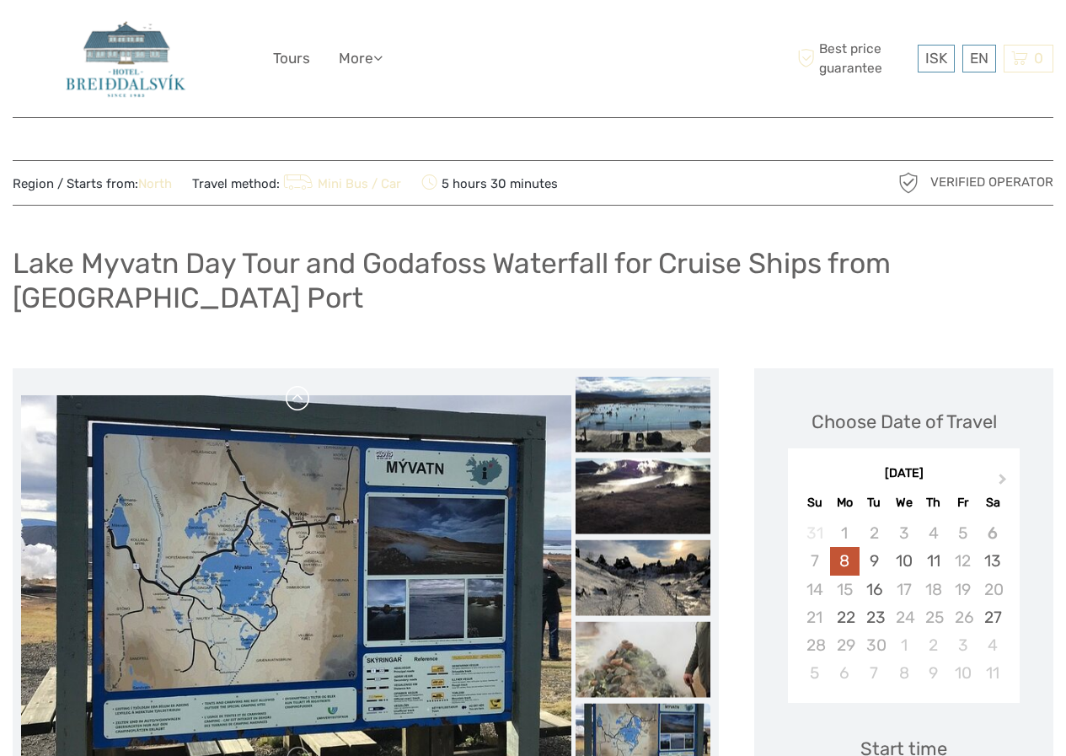
click at [298, 409] on img at bounding box center [296, 578] width 550 height 367
click at [298, 409] on div at bounding box center [296, 579] width 550 height 405
click at [297, 409] on link at bounding box center [298, 398] width 27 height 27
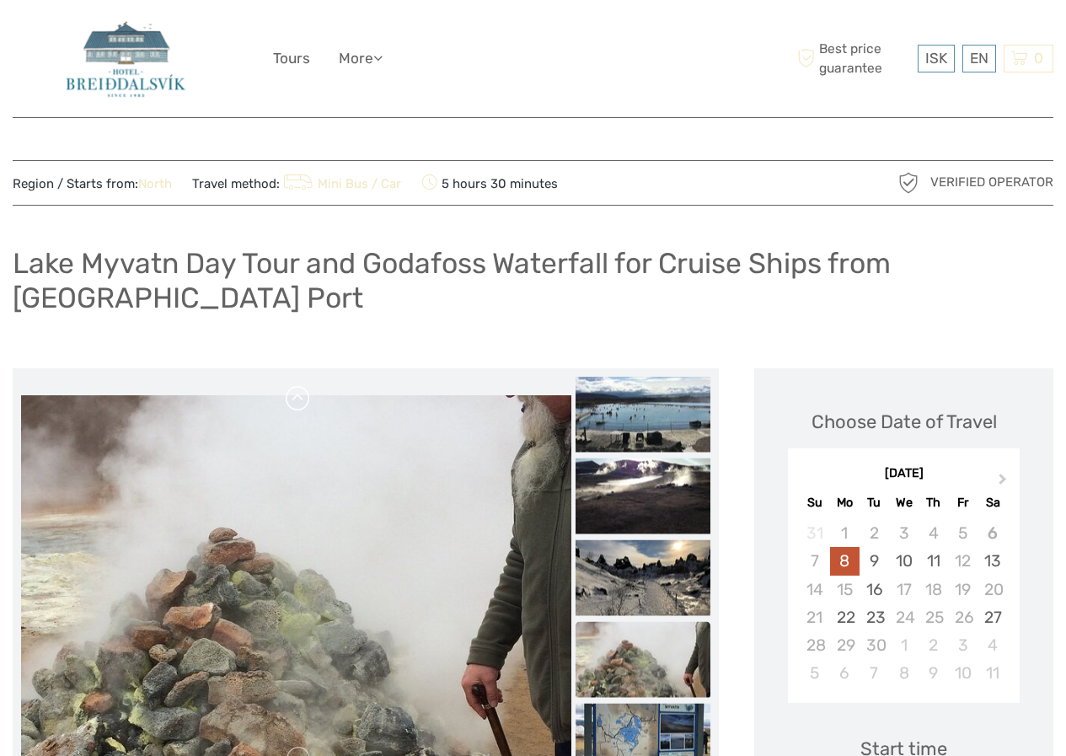
click at [297, 409] on link at bounding box center [298, 398] width 27 height 27
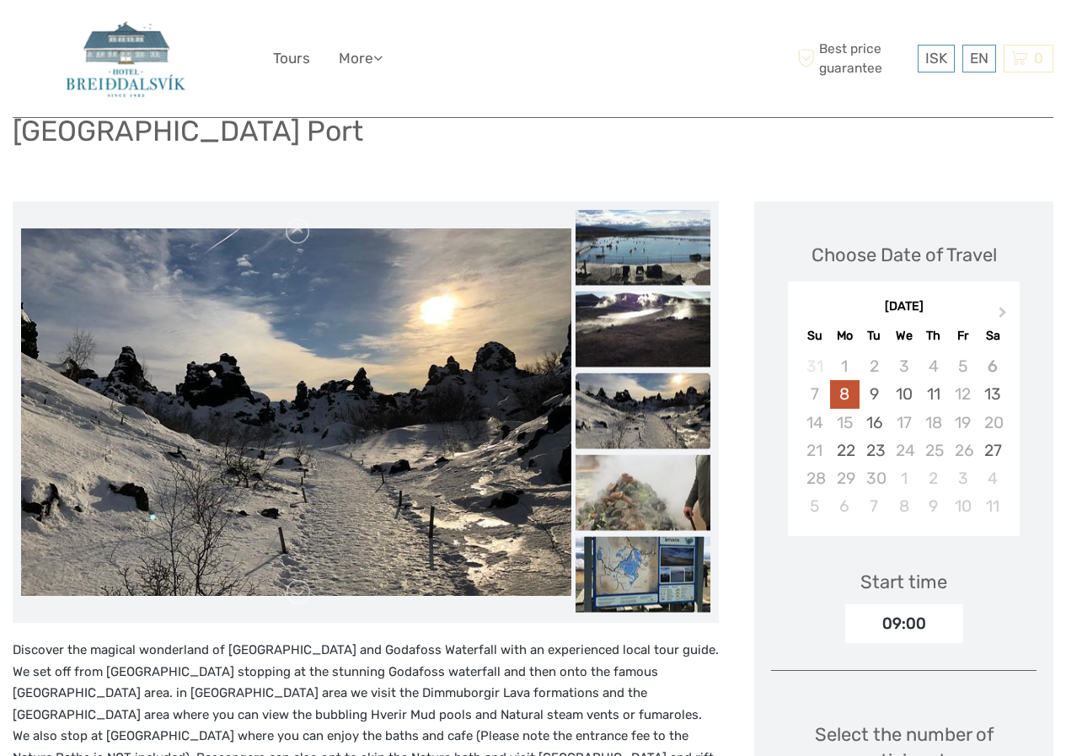
scroll to position [169, 0]
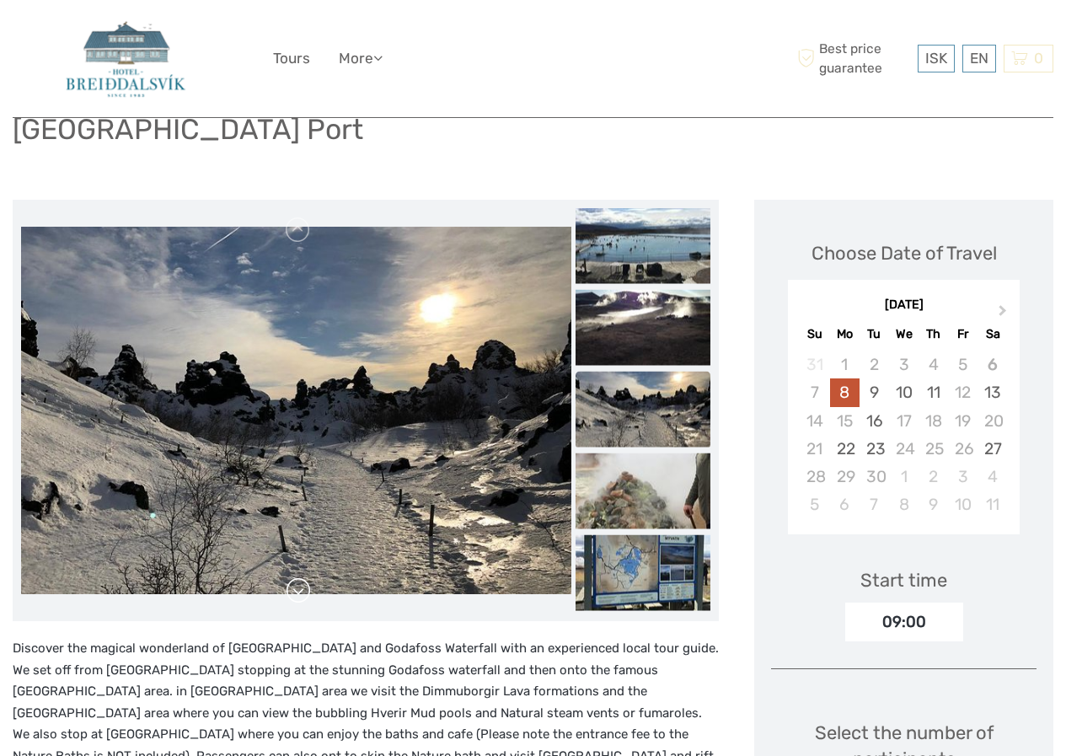
click at [291, 584] on link at bounding box center [298, 590] width 27 height 27
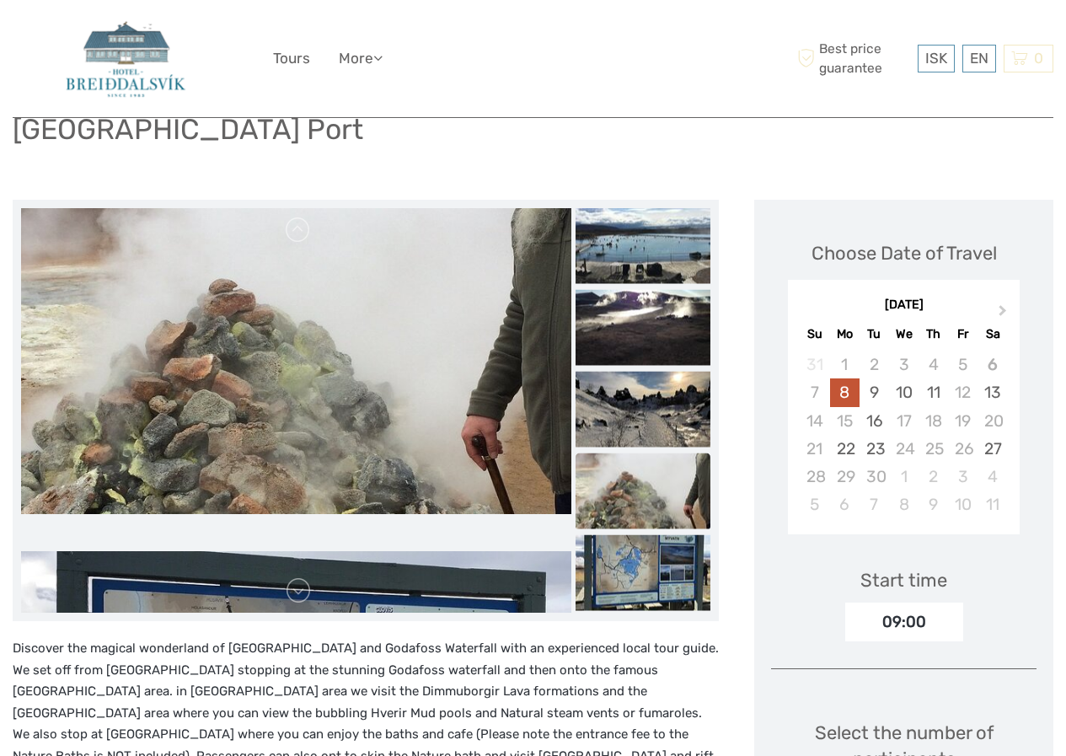
drag, startPoint x: 260, startPoint y: 440, endPoint x: 389, endPoint y: 320, distance: 175.9
click at [389, 320] on img at bounding box center [296, 330] width 550 height 367
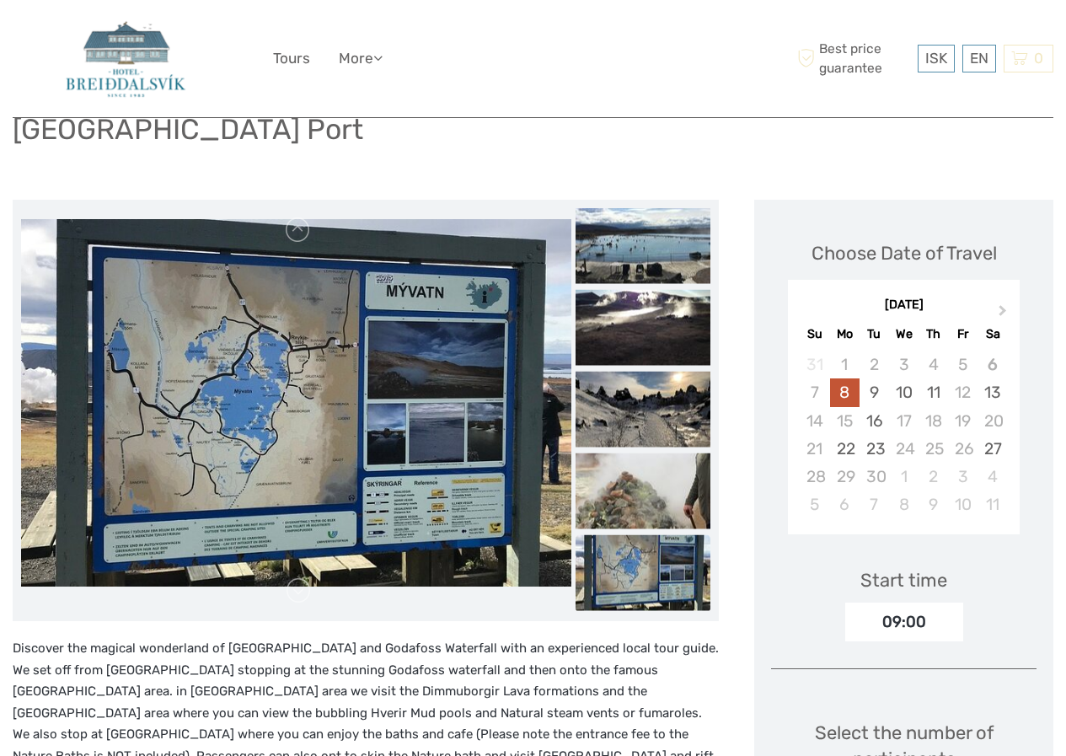
drag, startPoint x: 244, startPoint y: 437, endPoint x: 320, endPoint y: 233, distance: 218.7
click at [319, 233] on img at bounding box center [296, 402] width 550 height 367
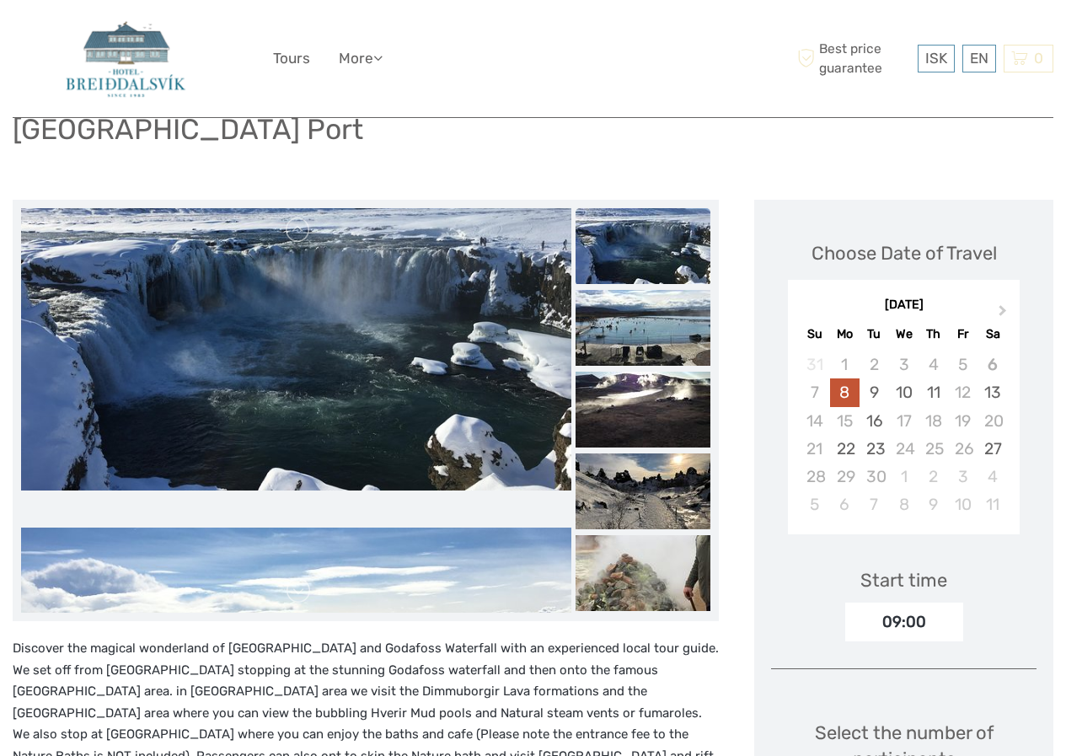
drag, startPoint x: 271, startPoint y: 416, endPoint x: 253, endPoint y: 312, distance: 105.3
click at [253, 312] on img at bounding box center [296, 306] width 550 height 367
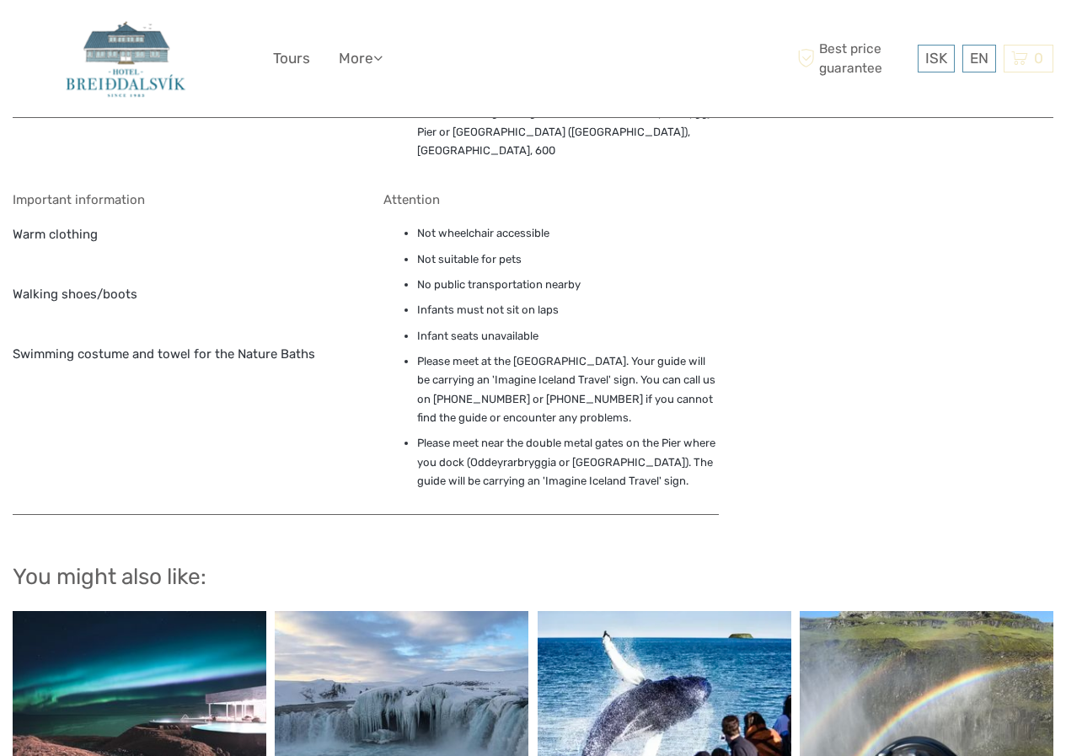
scroll to position [1264, 0]
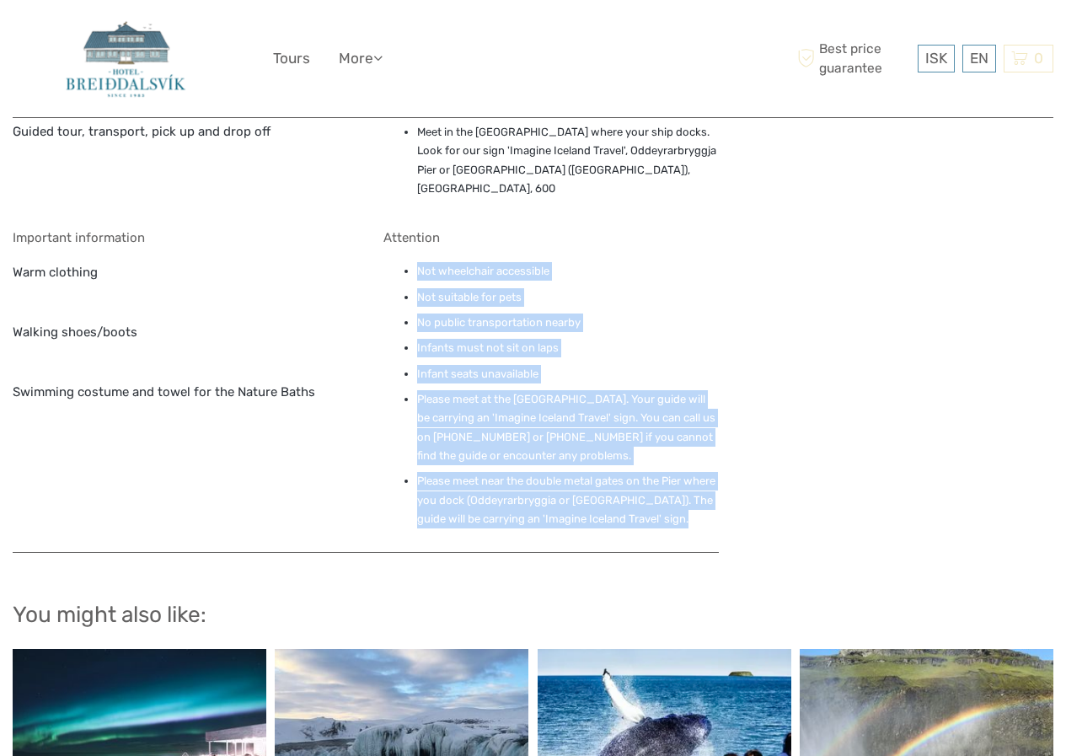
drag, startPoint x: 726, startPoint y: 480, endPoint x: 416, endPoint y: 229, distance: 397.9
copy ul "Not wheelchair accessible Not suitable for pets No public transportation nearby…"
click at [446, 288] on li "Not suitable for pets" at bounding box center [568, 297] width 302 height 19
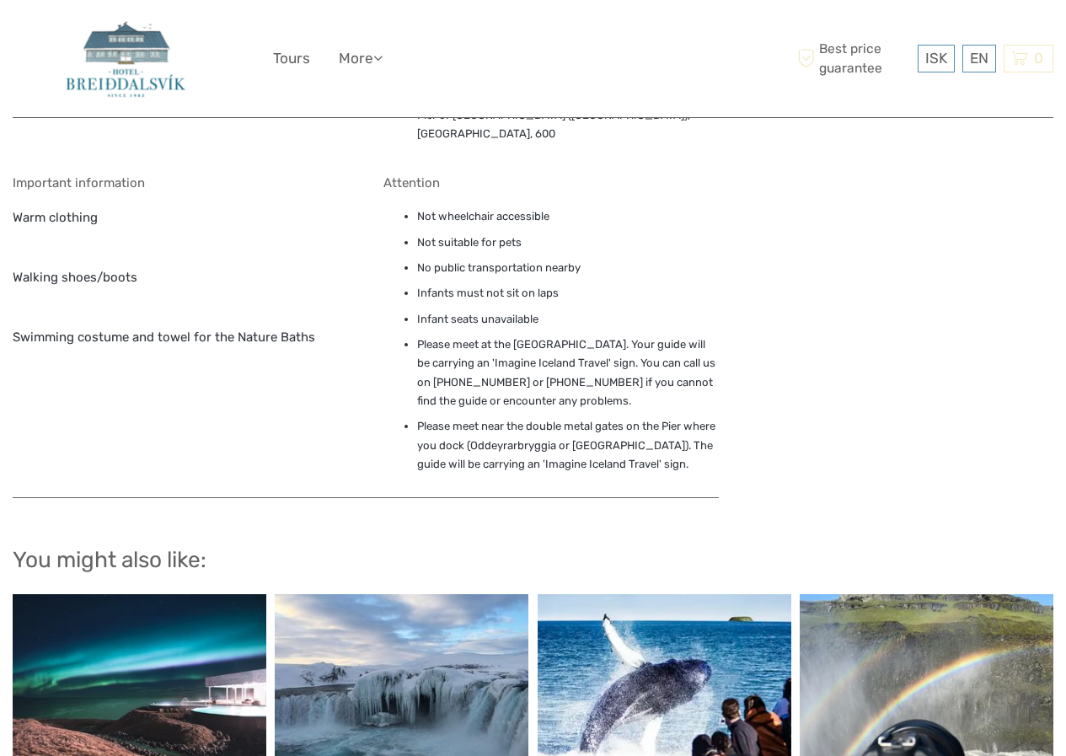
scroll to position [1433, 0]
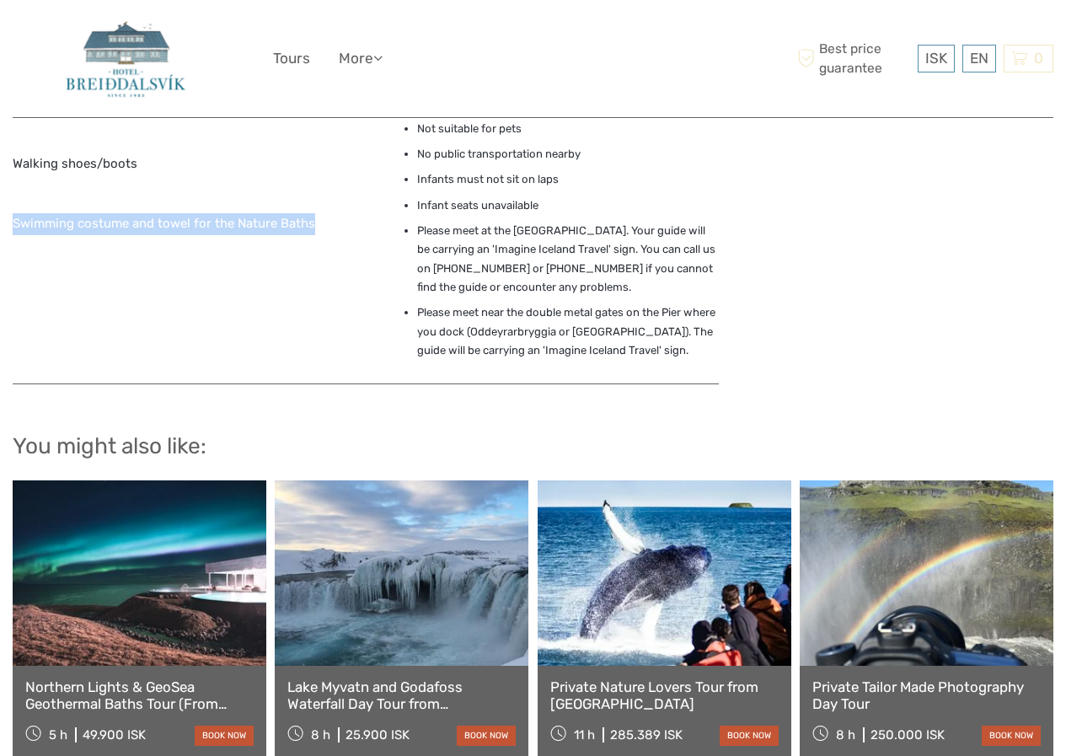
drag, startPoint x: 335, startPoint y: 189, endPoint x: 0, endPoint y: 185, distance: 335.5
copy p "Swimming costume and towel for the Nature Baths"
click at [110, 208] on div "Important information Warm clothing Walking shoes/boots Swimming costume and to…" at bounding box center [180, 214] width 335 height 305
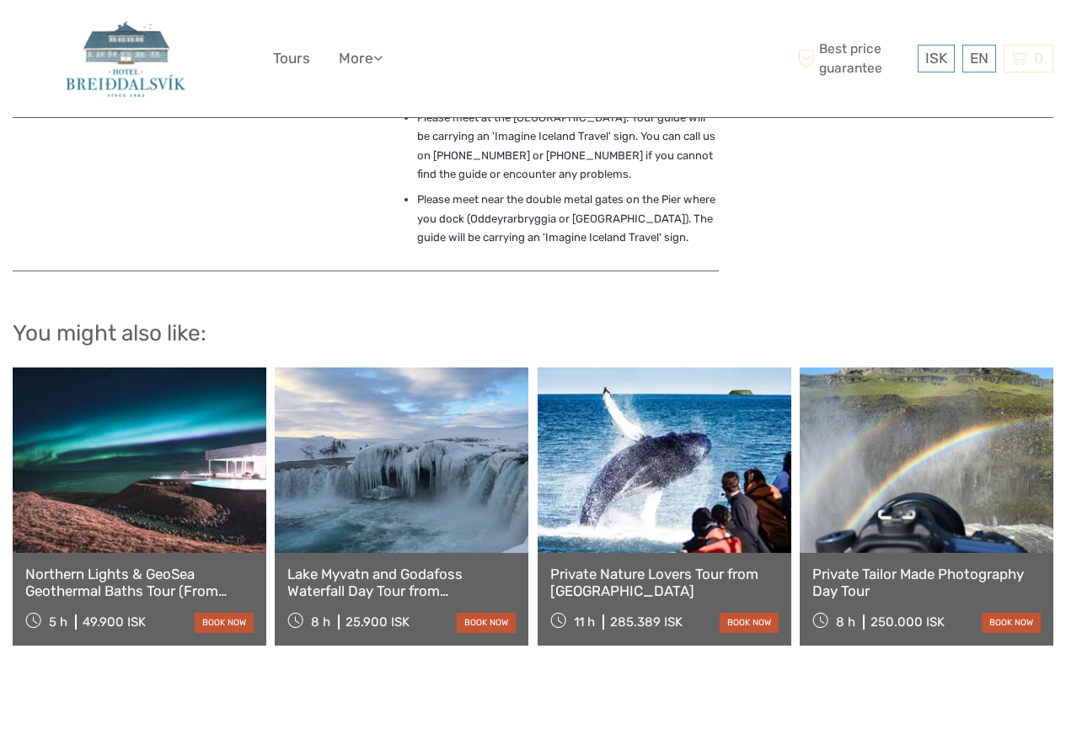
scroll to position [1770, 0]
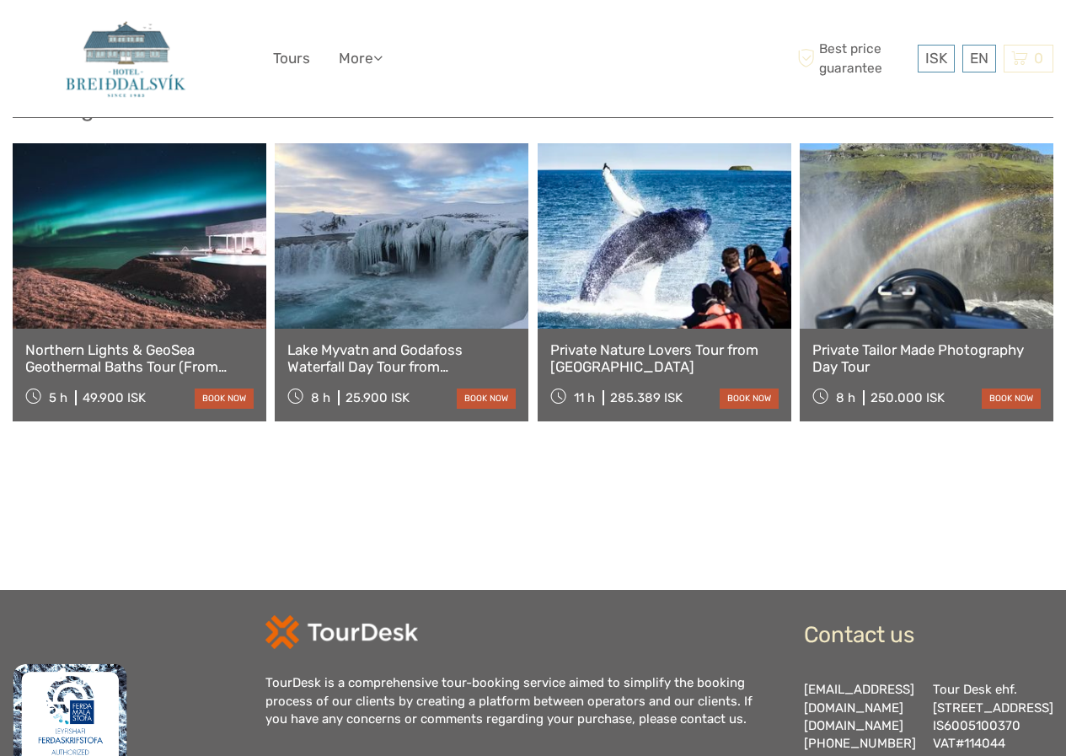
click at [131, 223] on link at bounding box center [140, 235] width 254 height 185
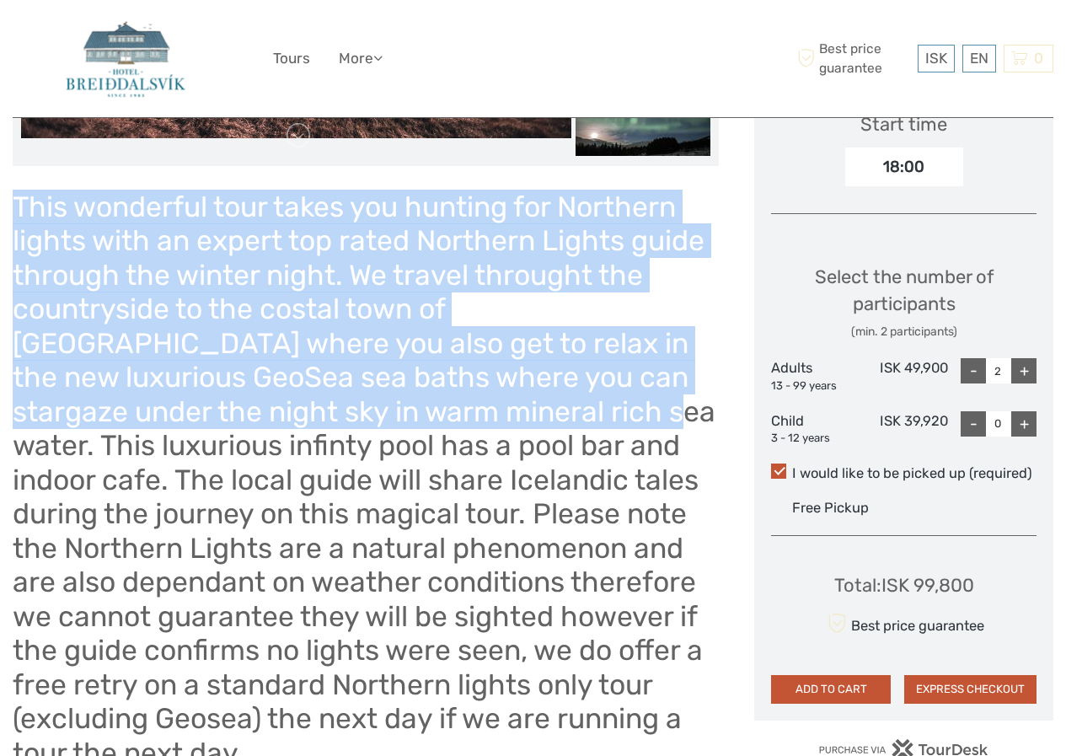
drag, startPoint x: 387, startPoint y: 421, endPoint x: 0, endPoint y: 212, distance: 439.3
click at [92, 264] on h1 "This wonderful tour takes you hunting for Northern lights with an expert top ra…" at bounding box center [366, 480] width 706 height 581
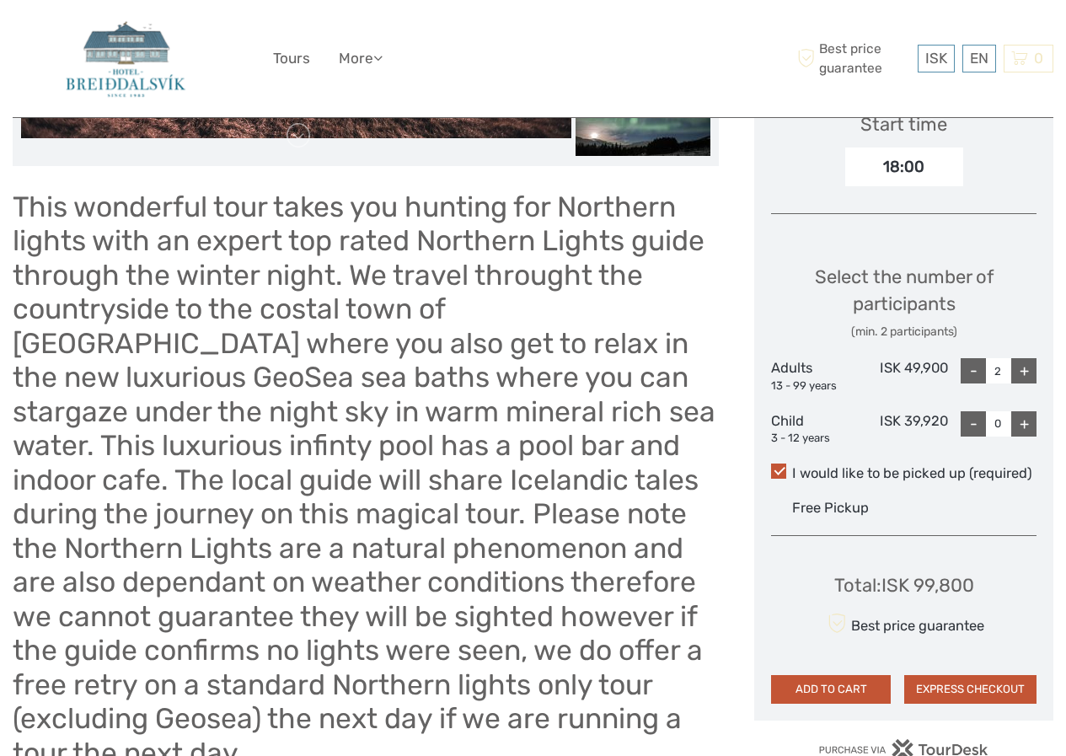
click at [495, 521] on h1 "This wonderful tour takes you hunting for Northern lights with an expert top ra…" at bounding box center [366, 480] width 706 height 581
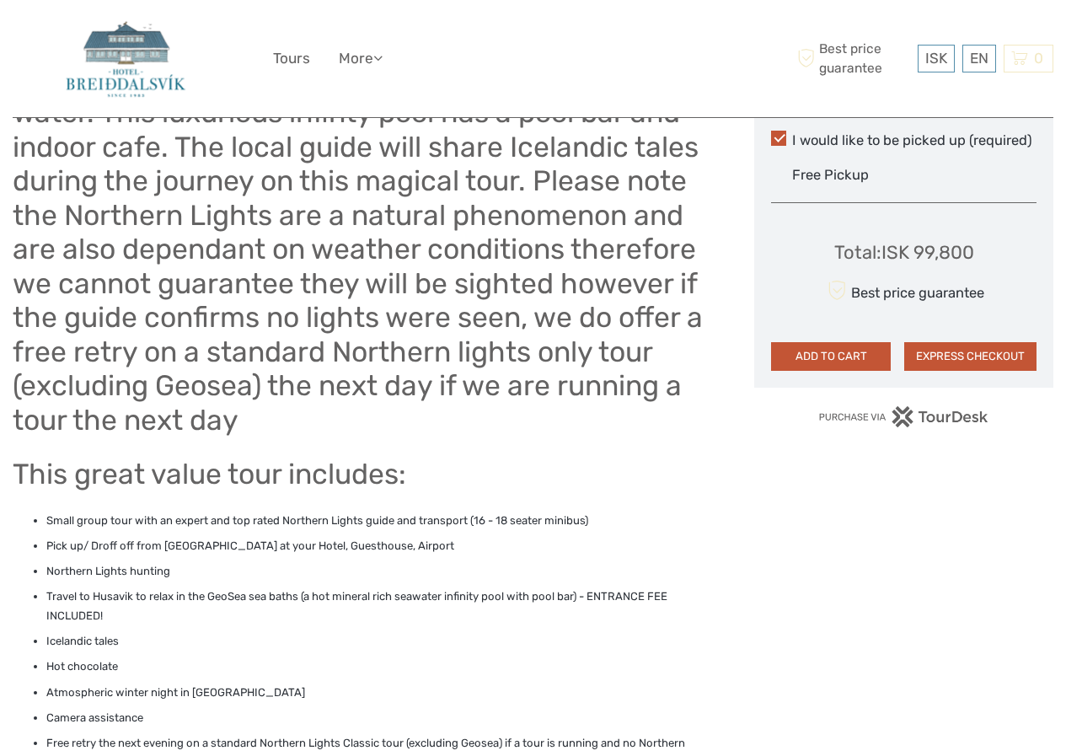
scroll to position [927, 0]
